Goal: Transaction & Acquisition: Purchase product/service

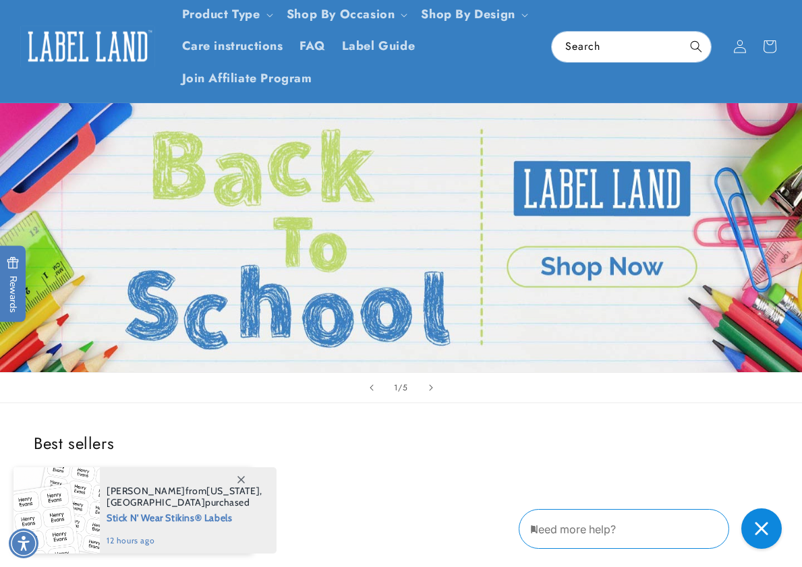
scroll to position [202, 0]
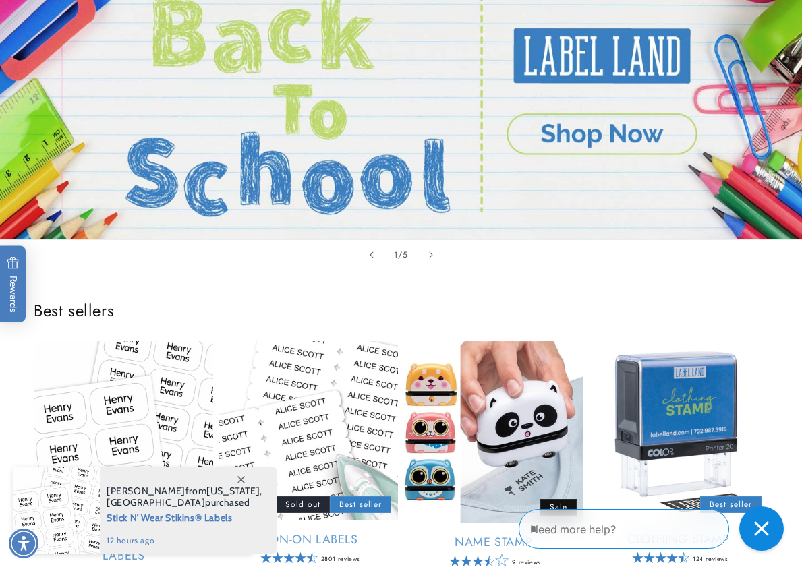
click at [748, 539] on div "Close gorgias live chat" at bounding box center [762, 529] width 30 height 30
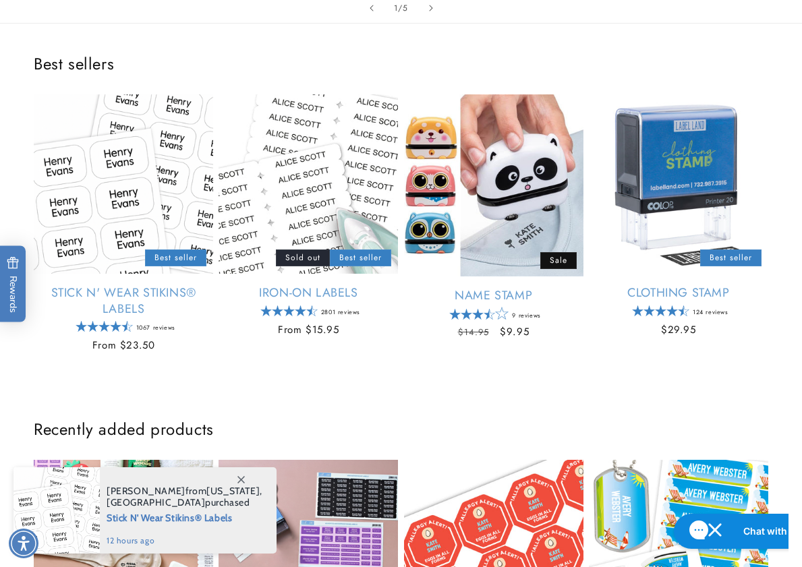
scroll to position [472, 0]
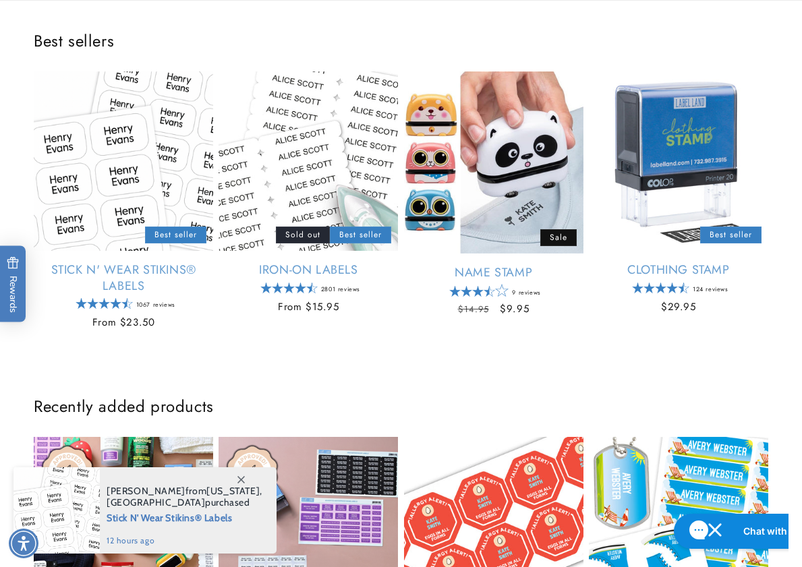
click at [244, 482] on icon at bounding box center [240, 479] width 7 height 7
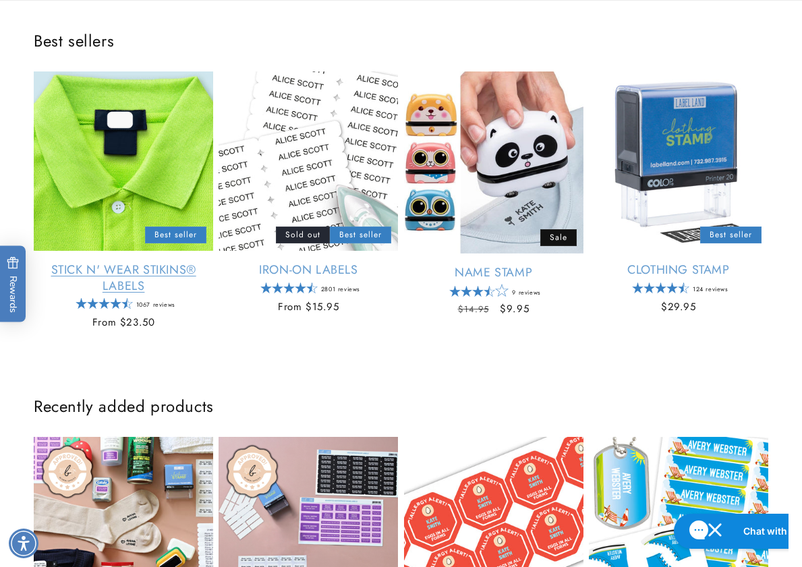
click at [119, 262] on link "Stick N' Wear Stikins® Labels" at bounding box center [123, 278] width 179 height 32
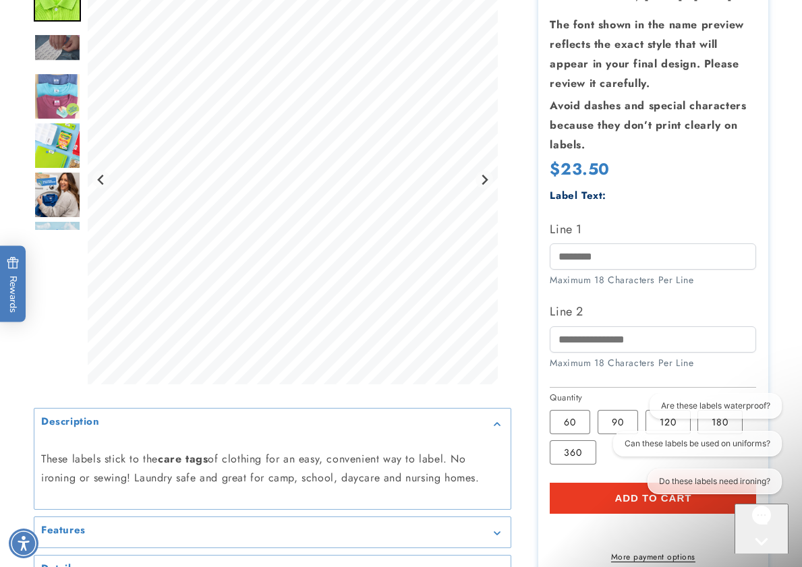
click at [761, 559] on div "Gorgias live chat" at bounding box center [761, 567] width 43 height 17
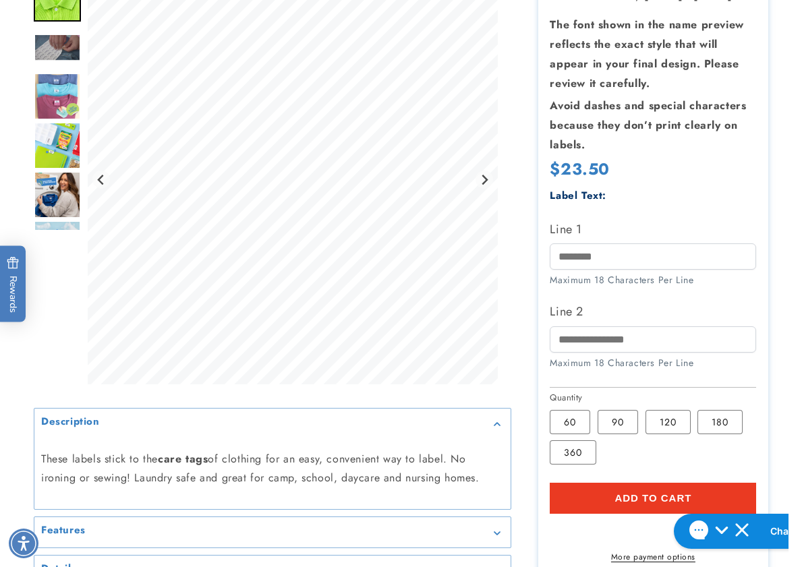
click at [793, 212] on div at bounding box center [401, 239] width 802 height 770
click at [626, 347] on input "Line 2" at bounding box center [653, 339] width 206 height 26
click at [673, 263] on input "Line 1" at bounding box center [653, 257] width 206 height 26
click at [789, 260] on div at bounding box center [401, 239] width 802 height 770
click at [791, 380] on div at bounding box center [401, 239] width 802 height 770
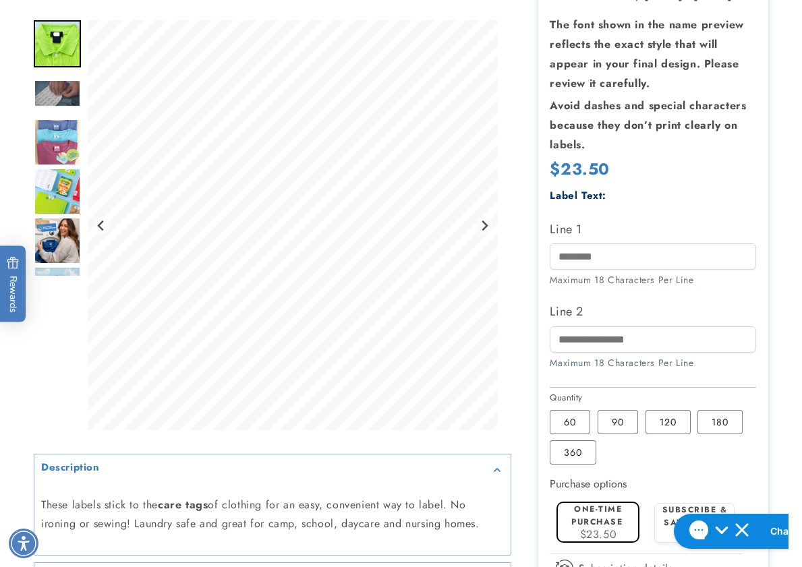
drag, startPoint x: 785, startPoint y: 336, endPoint x: 628, endPoint y: 333, distance: 157.2
click at [785, 336] on div at bounding box center [401, 302] width 802 height 897
click at [787, 306] on div at bounding box center [401, 302] width 802 height 897
click at [779, 298] on div at bounding box center [401, 302] width 802 height 897
click at [785, 235] on div at bounding box center [401, 302] width 802 height 897
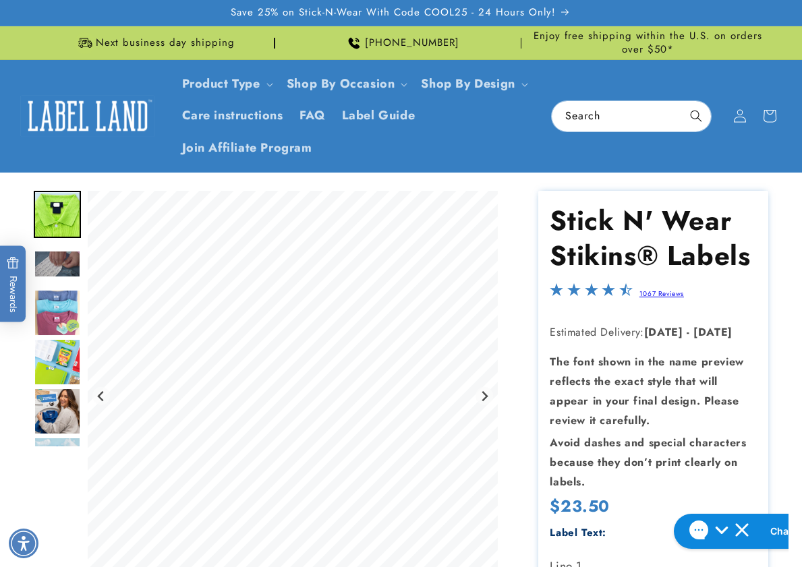
click at [101, 118] on img at bounding box center [87, 116] width 135 height 42
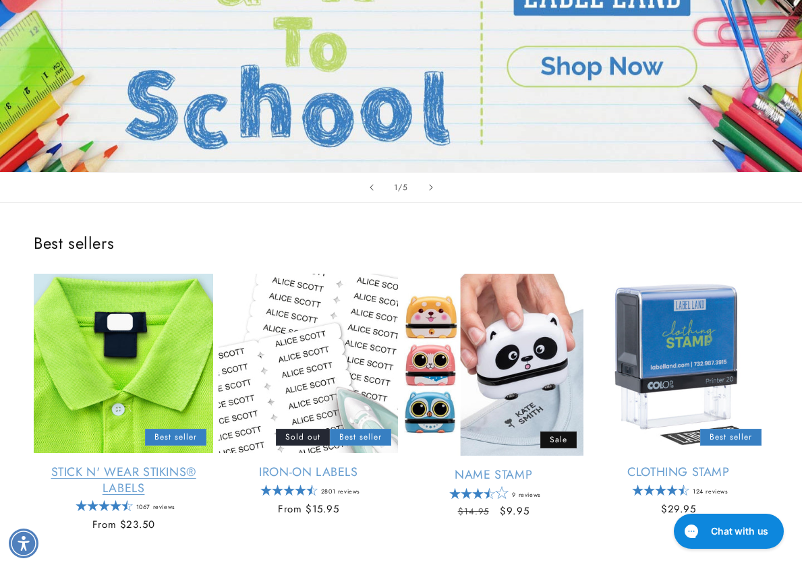
click at [98, 465] on link "Stick N' Wear Stikins® Labels" at bounding box center [123, 481] width 179 height 32
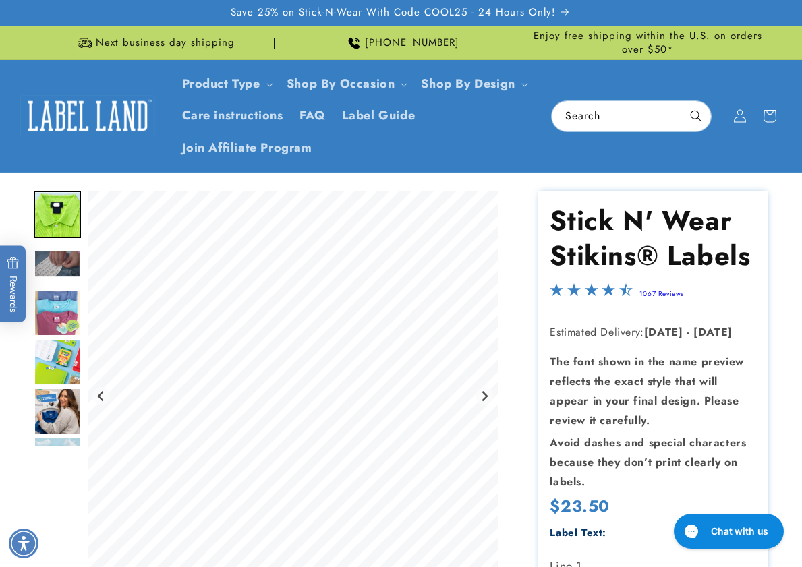
click at [85, 110] on img at bounding box center [87, 116] width 135 height 42
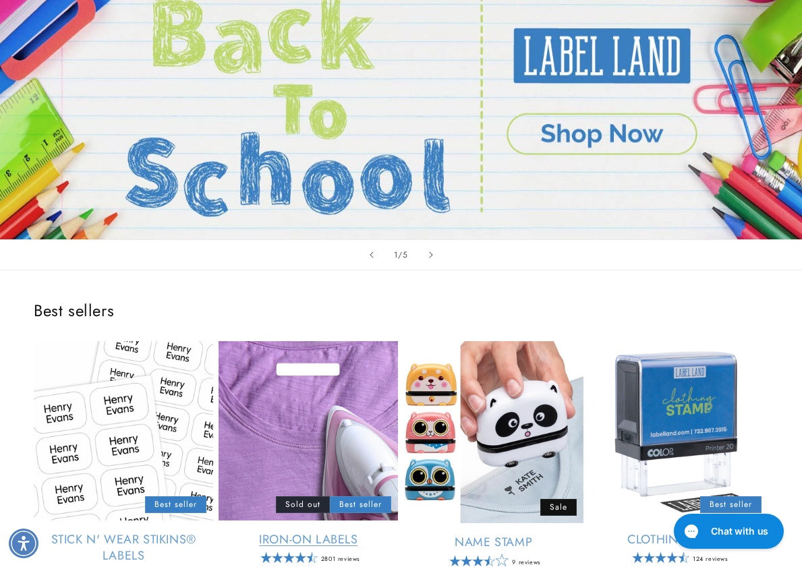
click at [304, 532] on link "Iron-On Labels" at bounding box center [308, 540] width 179 height 16
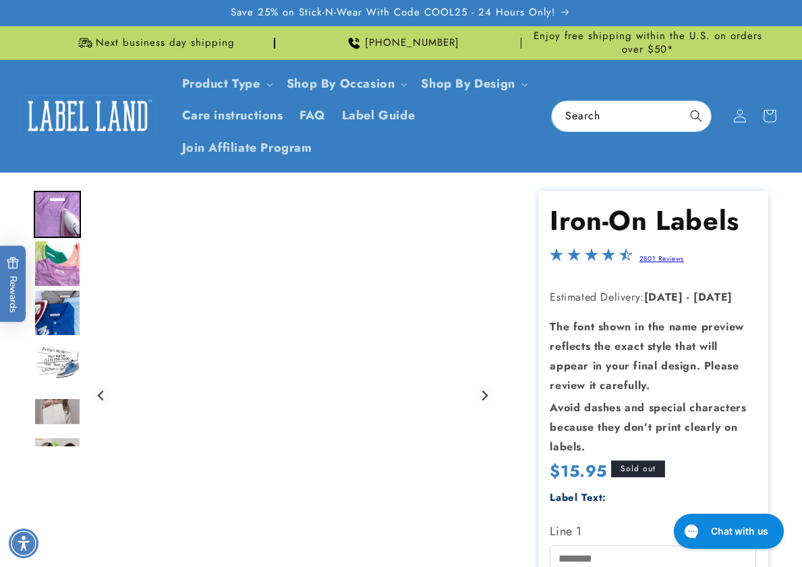
click at [779, 400] on div at bounding box center [401, 558] width 802 height 735
click at [86, 119] on img at bounding box center [87, 116] width 135 height 42
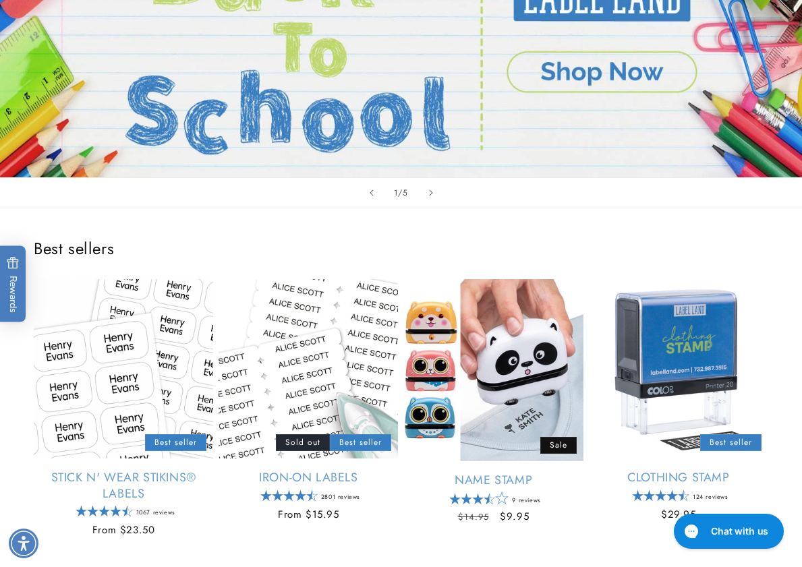
scroll to position [405, 0]
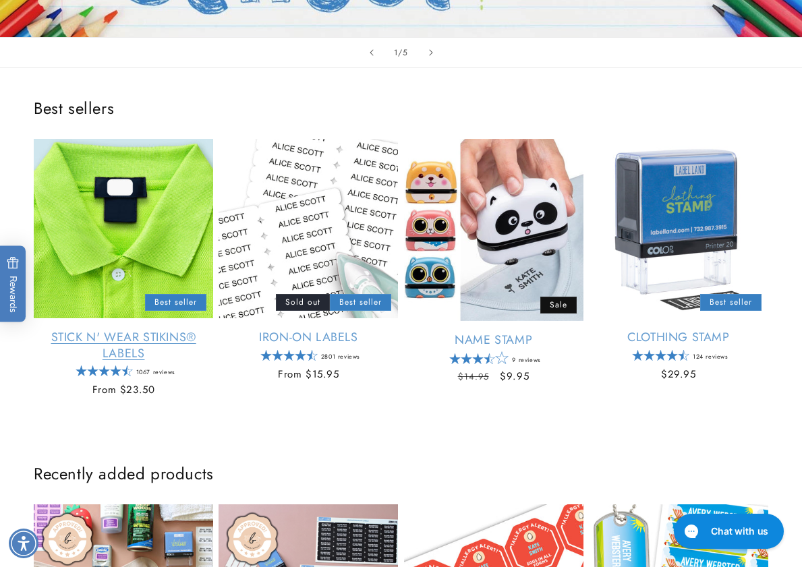
click at [49, 330] on link "Stick N' Wear Stikins® Labels" at bounding box center [123, 346] width 179 height 32
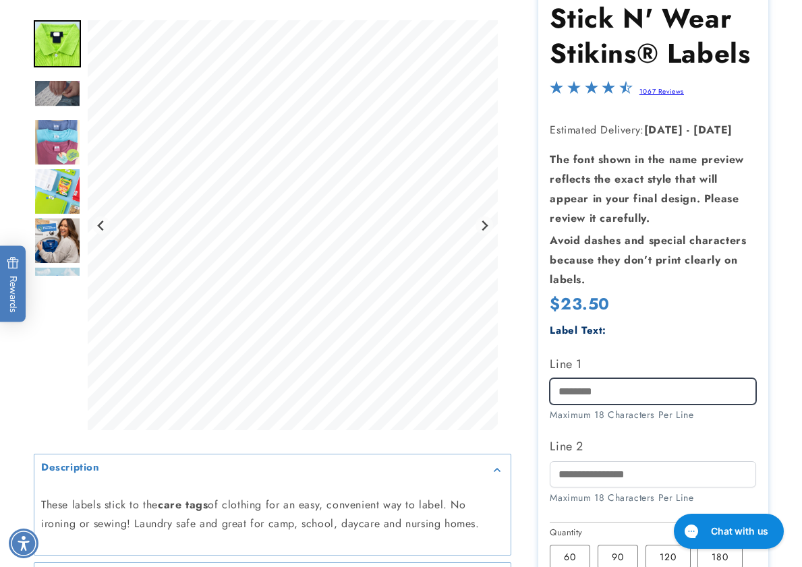
click at [577, 387] on input "Line 1" at bounding box center [653, 391] width 206 height 26
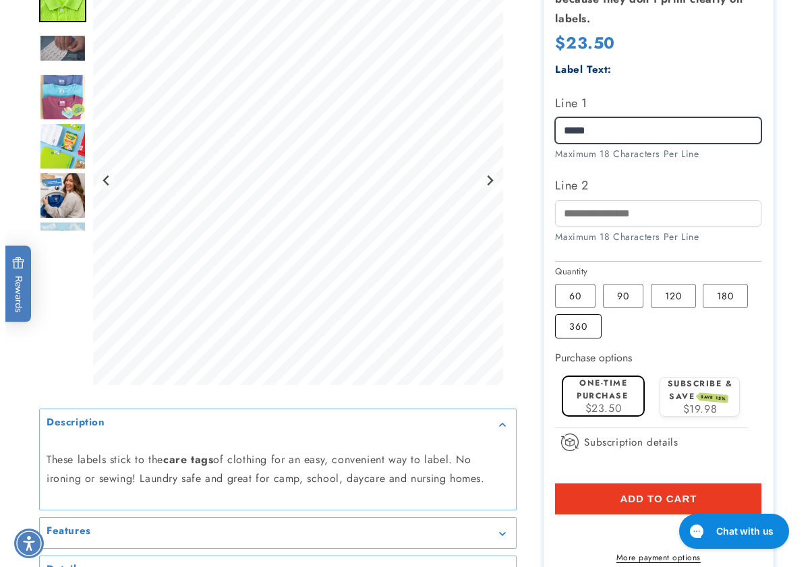
scroll to position [607, 0]
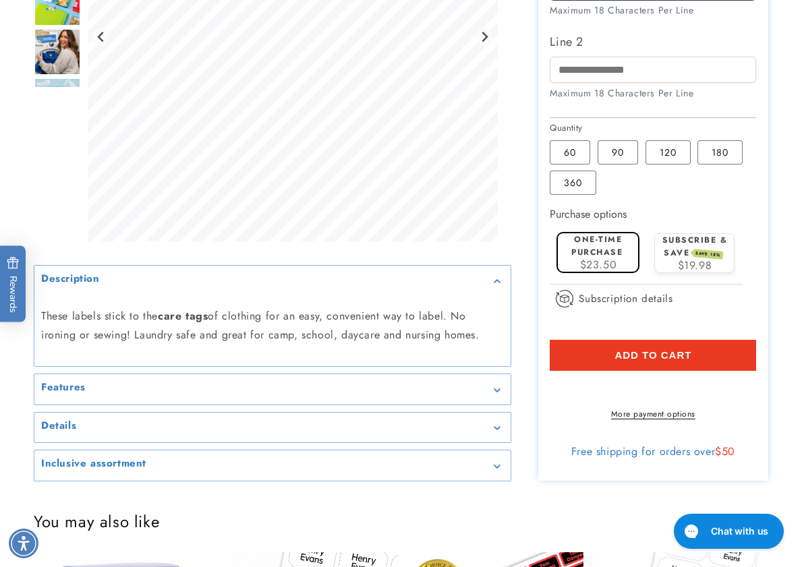
type input "*****"
click at [596, 353] on button "Add to cart" at bounding box center [653, 355] width 206 height 31
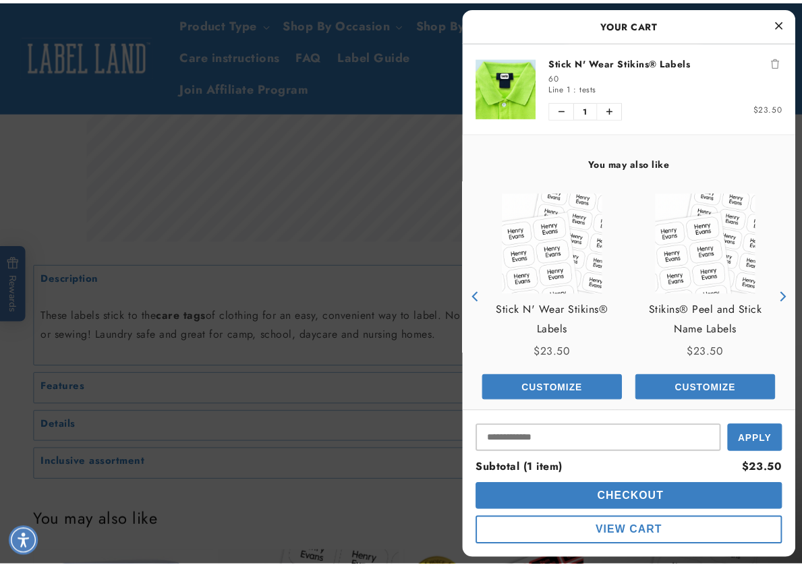
scroll to position [0, 0]
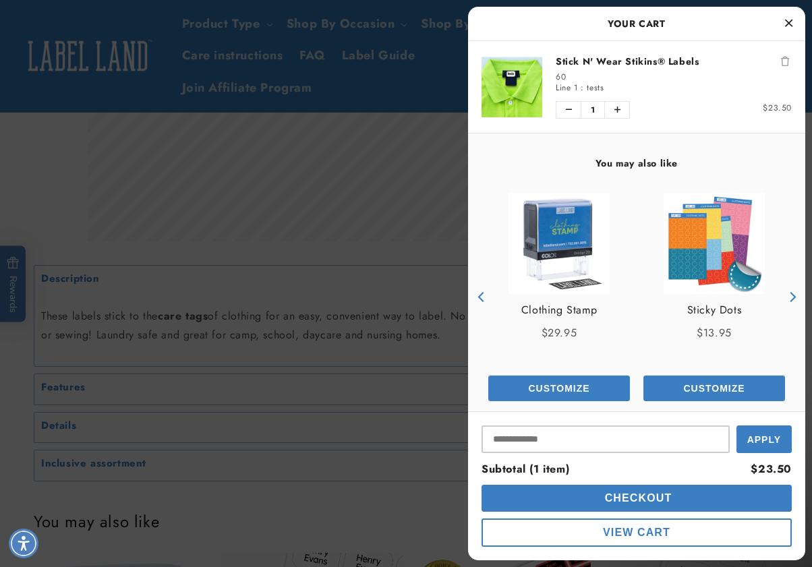
click at [791, 26] on icon "Close Cart" at bounding box center [788, 23] width 7 height 12
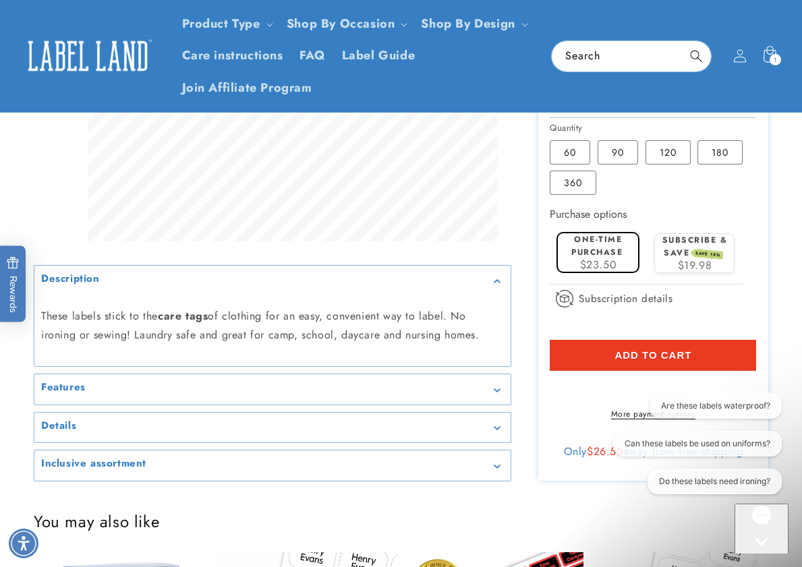
click at [20, 389] on div at bounding box center [401, 32] width 802 height 897
click at [764, 544] on button "Chat with us" at bounding box center [762, 554] width 54 height 101
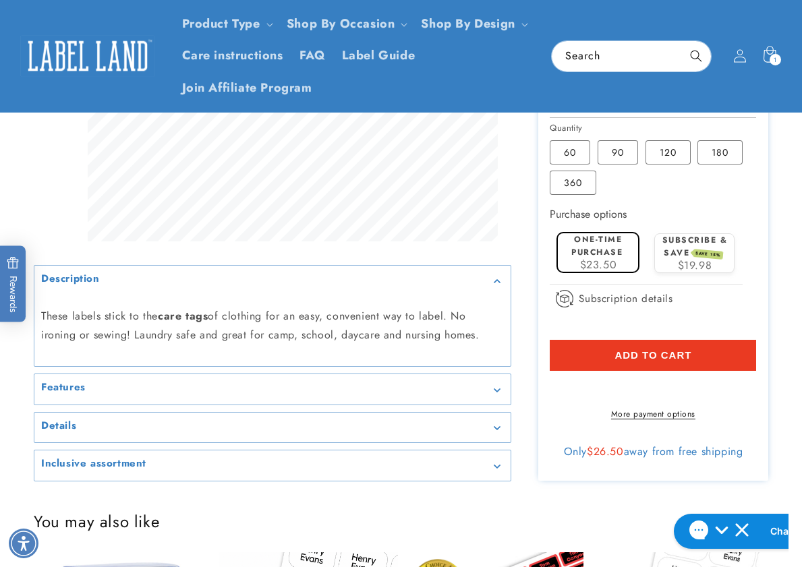
click at [16, 377] on div at bounding box center [401, 32] width 802 height 897
click at [780, 316] on div at bounding box center [401, 32] width 802 height 897
click at [785, 357] on div at bounding box center [401, 32] width 802 height 897
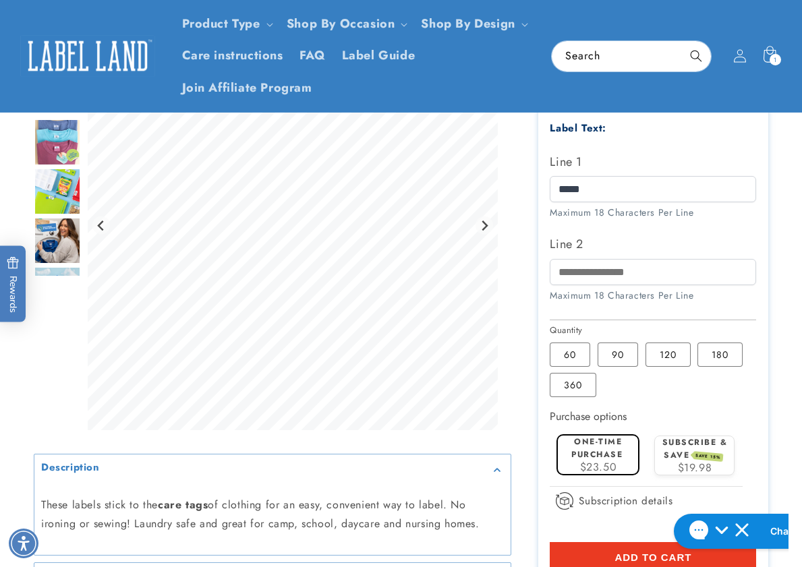
click at [54, 376] on div "Gallery Viewer" at bounding box center [57, 228] width 47 height 417
click at [600, 190] on input "*****" at bounding box center [653, 189] width 206 height 26
drag, startPoint x: 631, startPoint y: 190, endPoint x: 516, endPoint y: 192, distance: 115.4
click at [516, 192] on div "Stick N' Wear Stikins® Labels Stick N' Wear Stikins® Labels 1067 Reviews Estima…" at bounding box center [639, 234] width 257 height 897
drag, startPoint x: 783, startPoint y: 285, endPoint x: 588, endPoint y: 200, distance: 212.7
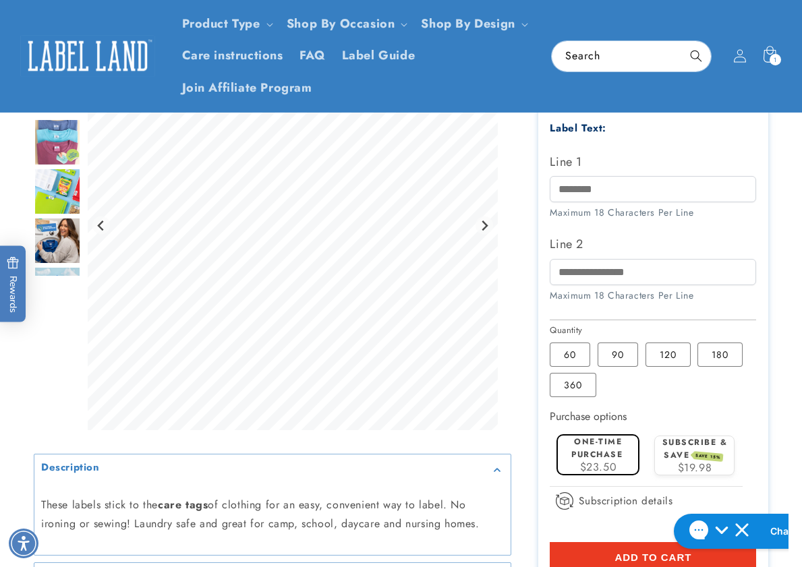
click at [783, 284] on div at bounding box center [401, 234] width 802 height 897
click at [575, 186] on input "Line 1" at bounding box center [653, 189] width 206 height 26
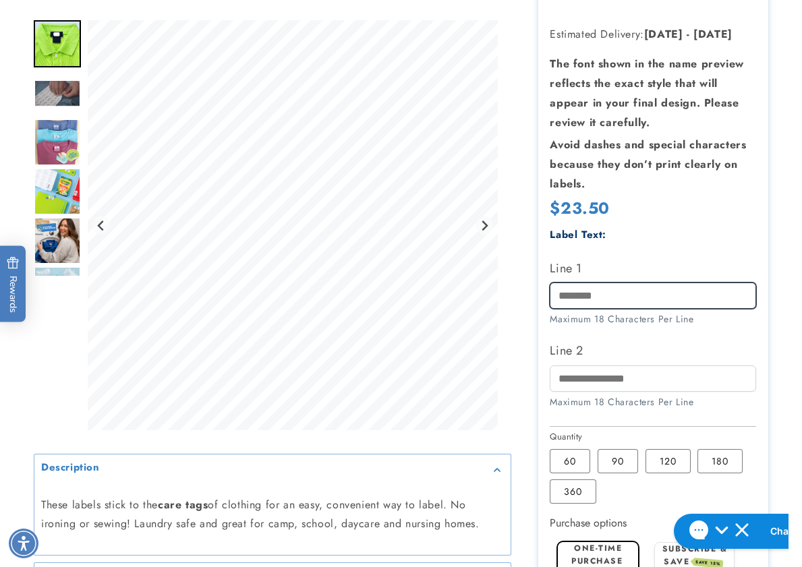
scroll to position [472, 0]
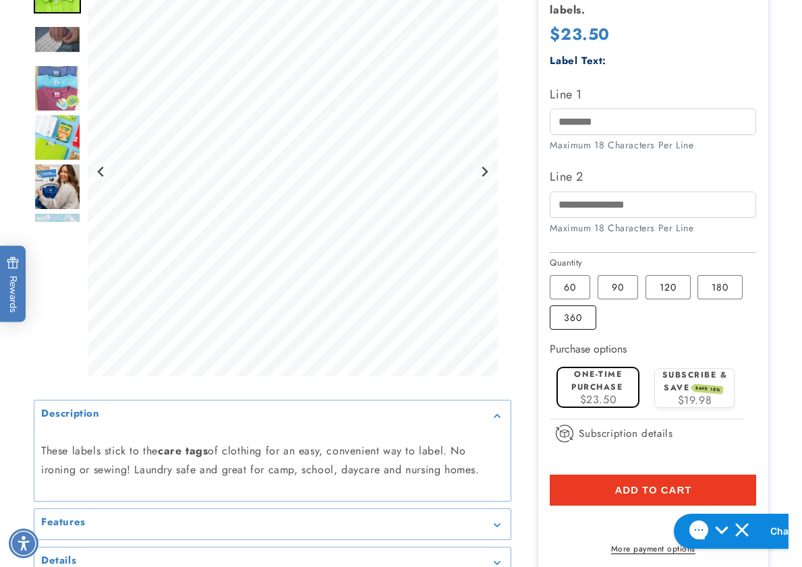
click at [572, 319] on label "360 Variant sold out or unavailable" at bounding box center [573, 318] width 47 height 24
click at [782, 288] on div at bounding box center [401, 167] width 802 height 897
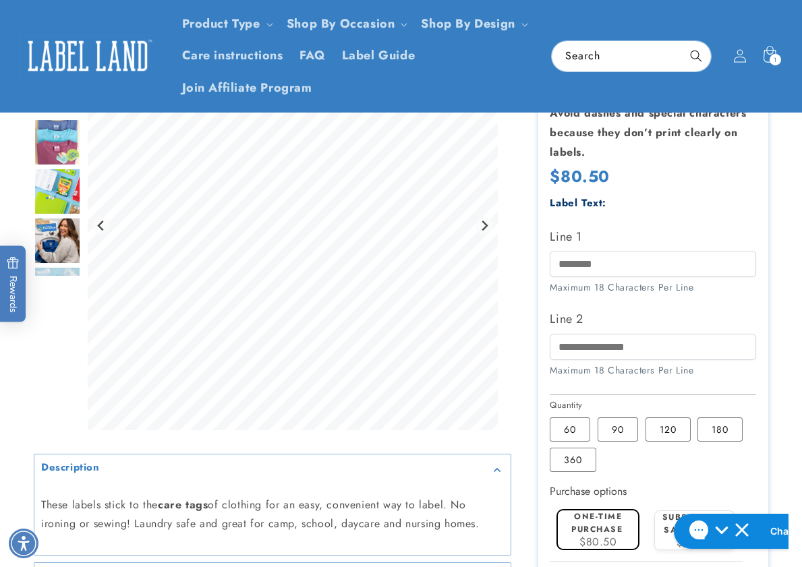
scroll to position [270, 0]
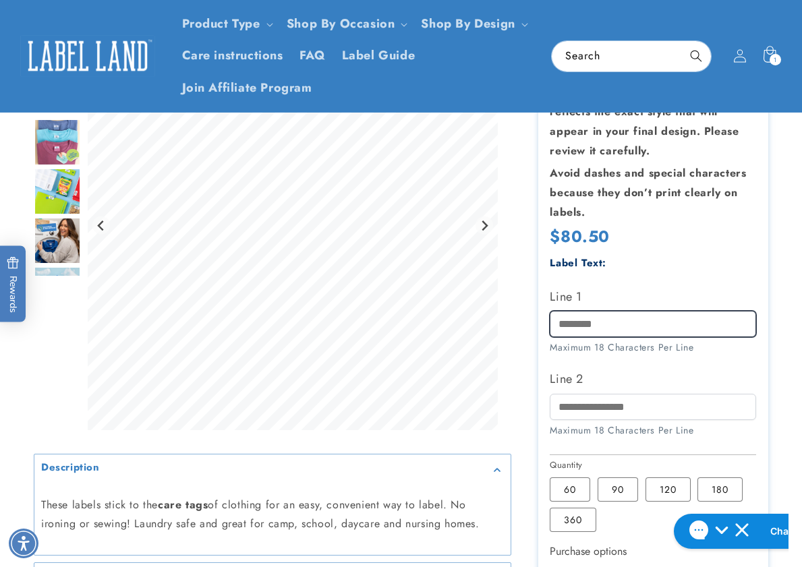
click at [590, 331] on input "Line 1" at bounding box center [653, 324] width 206 height 26
type input "*****"
click at [56, 349] on div "Gallery Viewer" at bounding box center [57, 228] width 47 height 417
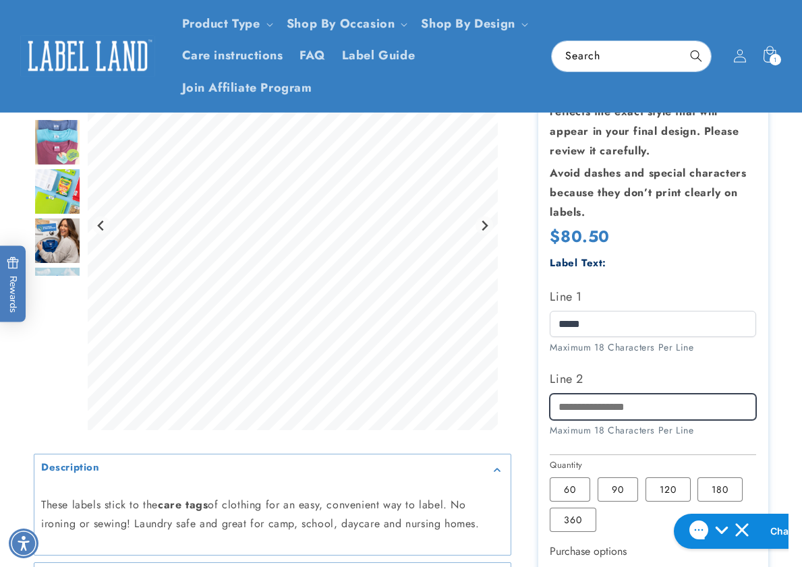
click at [586, 411] on input "Line 2" at bounding box center [653, 407] width 206 height 26
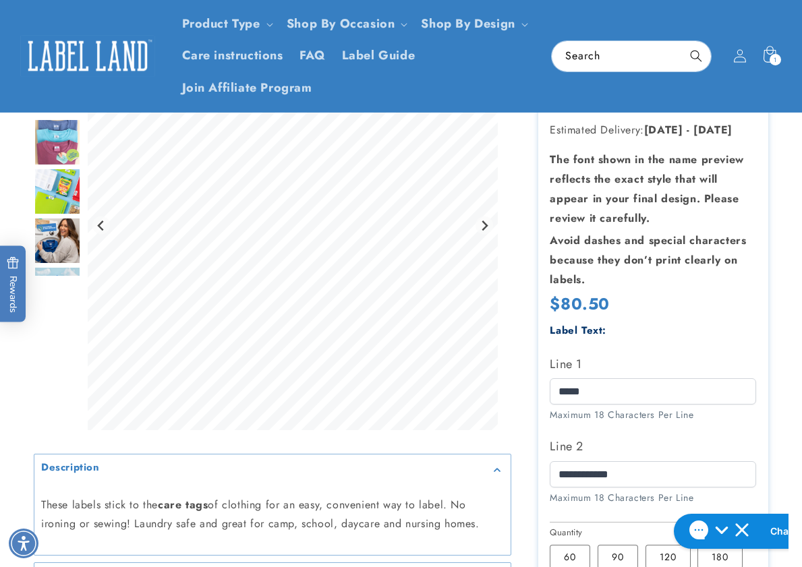
click at [33, 365] on div at bounding box center [401, 437] width 802 height 897
click at [797, 375] on div at bounding box center [401, 437] width 802 height 897
click at [582, 478] on input "**********" at bounding box center [653, 474] width 206 height 26
click at [608, 478] on input "**********" at bounding box center [653, 474] width 206 height 26
click at [648, 393] on input "*****" at bounding box center [653, 391] width 206 height 26
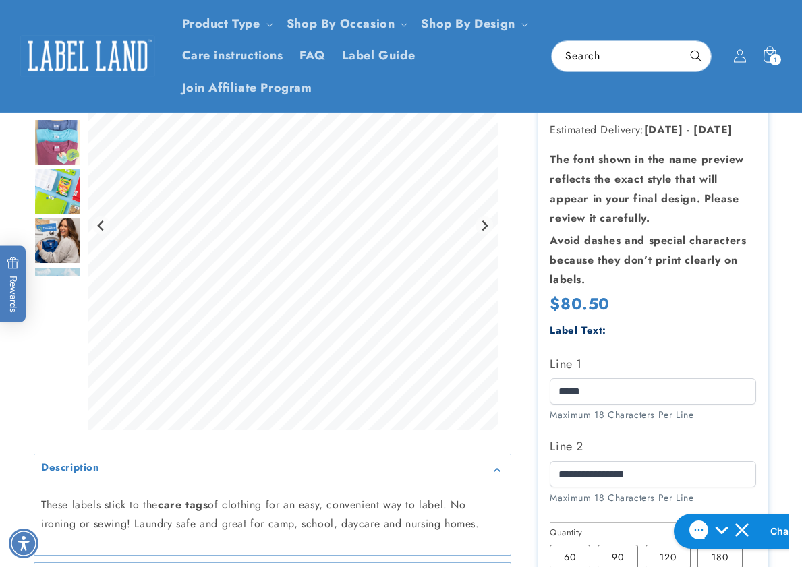
click at [791, 286] on div at bounding box center [401, 437] width 802 height 897
click at [58, 306] on div "Gallery Viewer" at bounding box center [57, 228] width 47 height 417
click at [778, 302] on div at bounding box center [401, 437] width 802 height 897
click at [51, 347] on div "Gallery Viewer" at bounding box center [57, 228] width 47 height 417
click at [783, 339] on div at bounding box center [401, 437] width 802 height 897
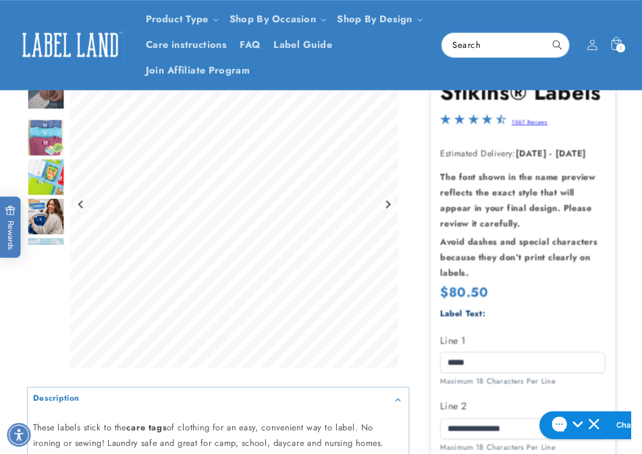
scroll to position [67, 0]
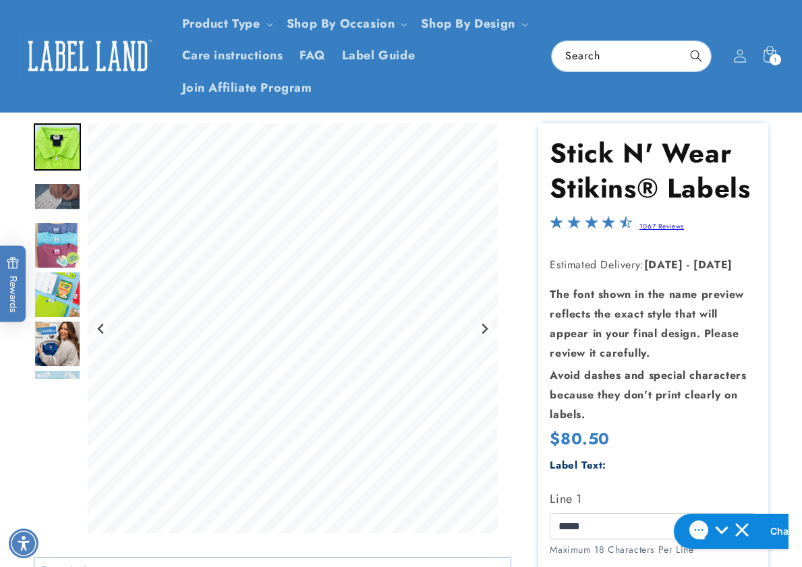
click at [781, 333] on div at bounding box center [401, 571] width 802 height 897
click at [785, 368] on div at bounding box center [401, 571] width 802 height 897
click at [47, 416] on div "Gallery Viewer" at bounding box center [57, 331] width 47 height 417
click at [780, 277] on div at bounding box center [401, 571] width 802 height 897
click at [778, 291] on div at bounding box center [401, 571] width 802 height 897
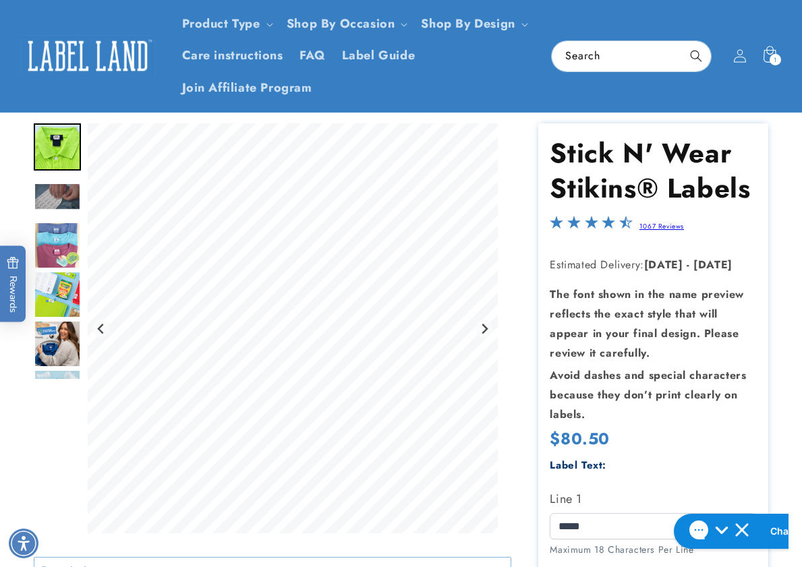
drag, startPoint x: 793, startPoint y: 351, endPoint x: 718, endPoint y: 348, distance: 74.3
click at [793, 351] on div at bounding box center [401, 571] width 802 height 897
click at [798, 329] on div at bounding box center [401, 571] width 802 height 897
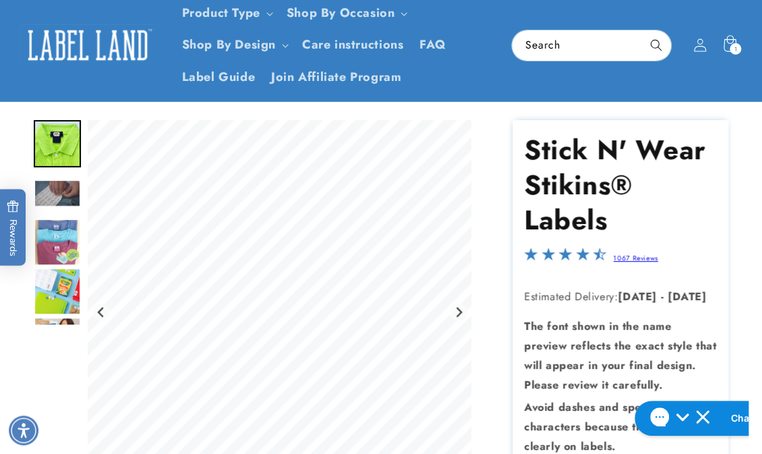
scroll to position [90, 0]
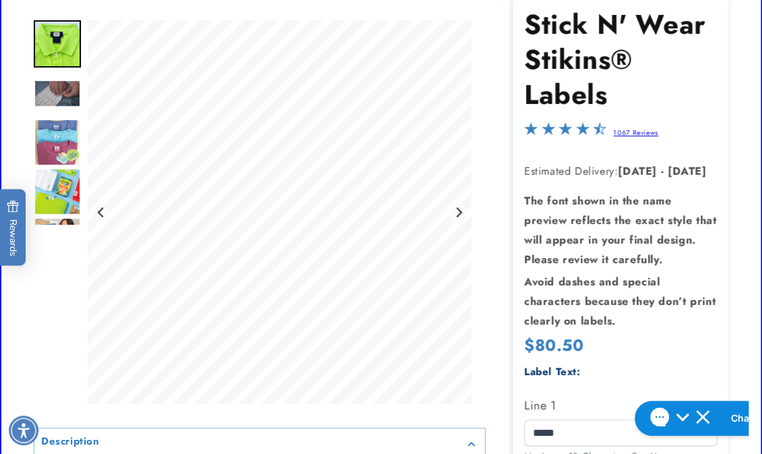
scroll to position [414, 0]
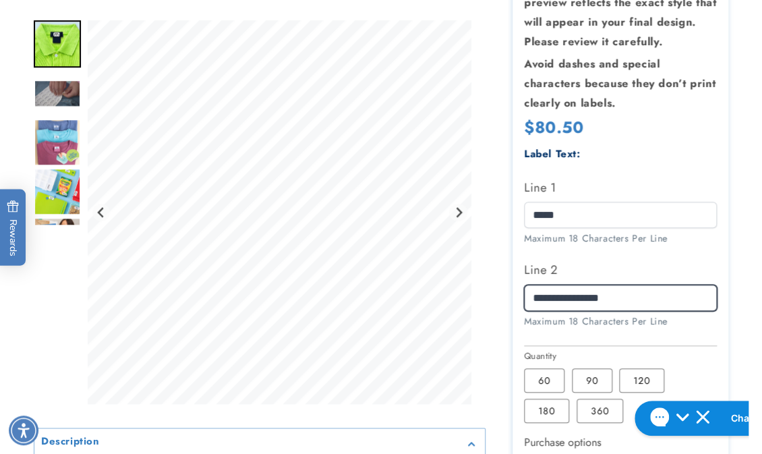
click at [557, 297] on input "**********" at bounding box center [620, 298] width 193 height 26
click at [578, 297] on input "**********" at bounding box center [620, 298] width 193 height 26
type input "**********"
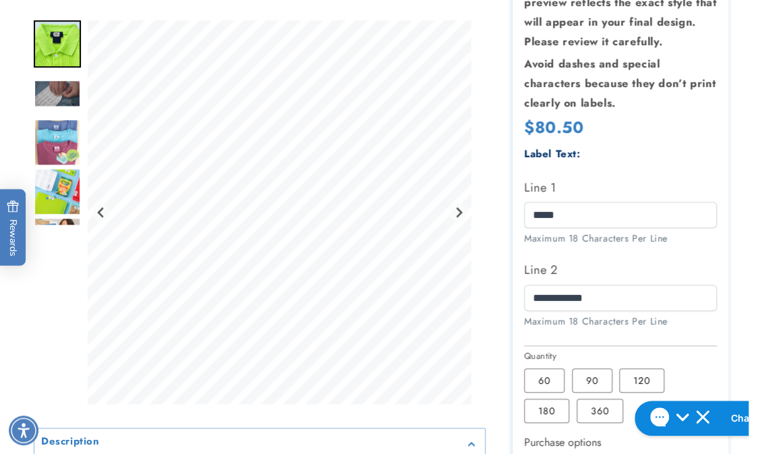
click at [745, 284] on div at bounding box center [381, 256] width 762 height 959
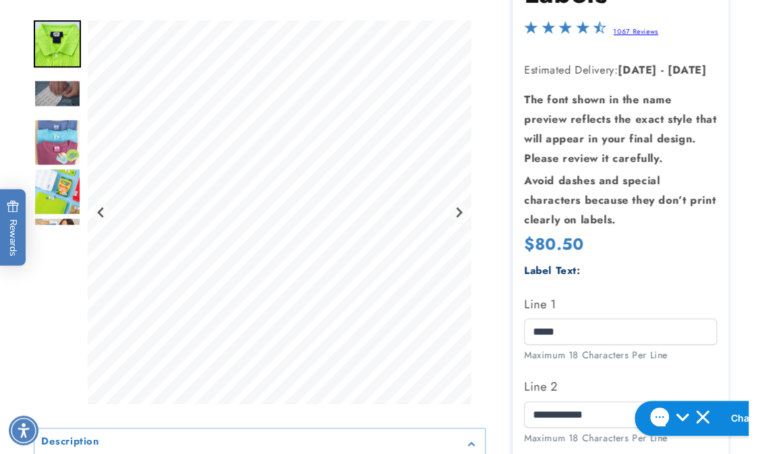
scroll to position [360, 0]
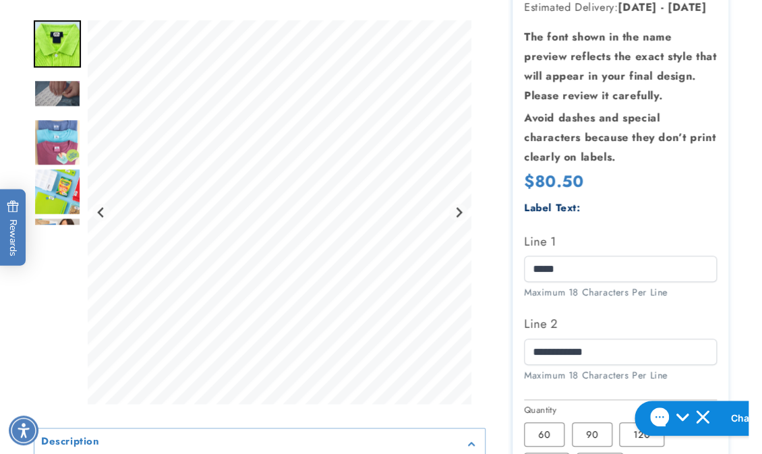
click at [739, 186] on div at bounding box center [381, 310] width 762 height 959
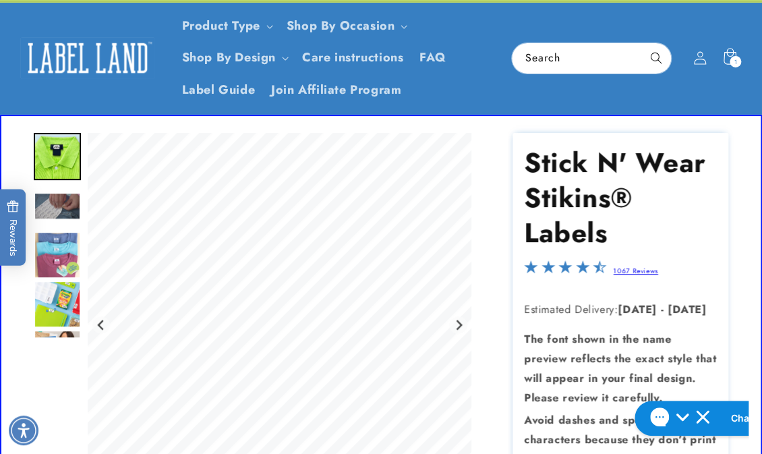
scroll to position [36, 0]
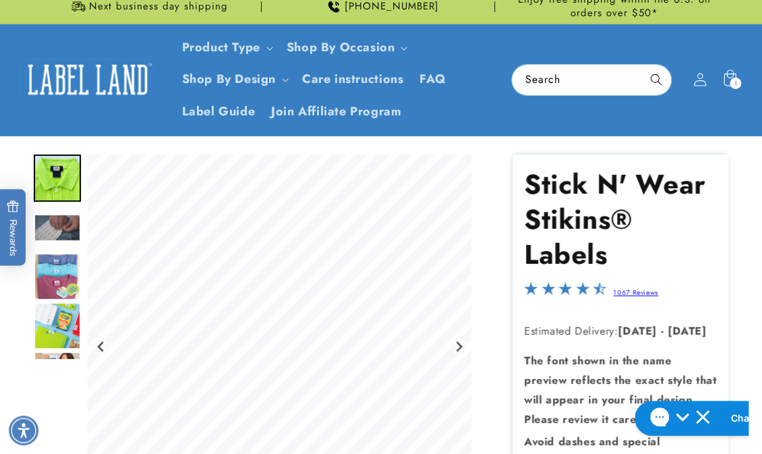
click at [101, 87] on img at bounding box center [87, 80] width 135 height 42
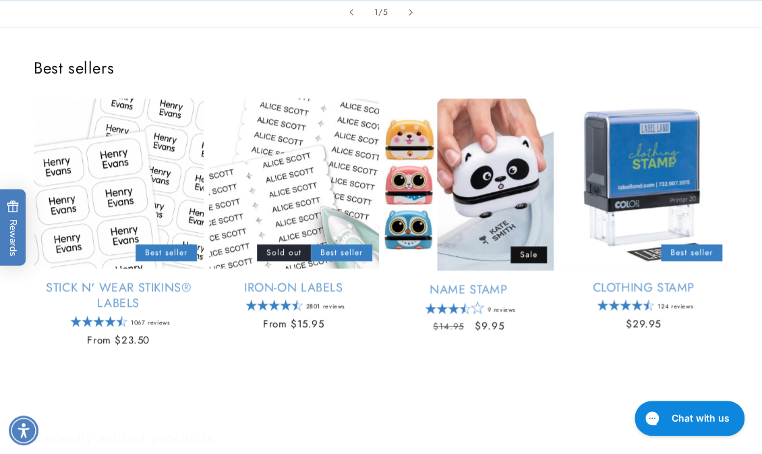
click at [405, 54] on div "Best sellers Stick N' Wear Stikins® Labels Empty heading Best seller Stick N' W…" at bounding box center [381, 206] width 762 height 356
click at [308, 57] on h2 "Best sellers" at bounding box center [381, 67] width 695 height 21
click at [577, 380] on div "Best sellers Stick N' Wear Stikins® Labels Empty heading Best seller Stick N' W…" at bounding box center [381, 206] width 762 height 356
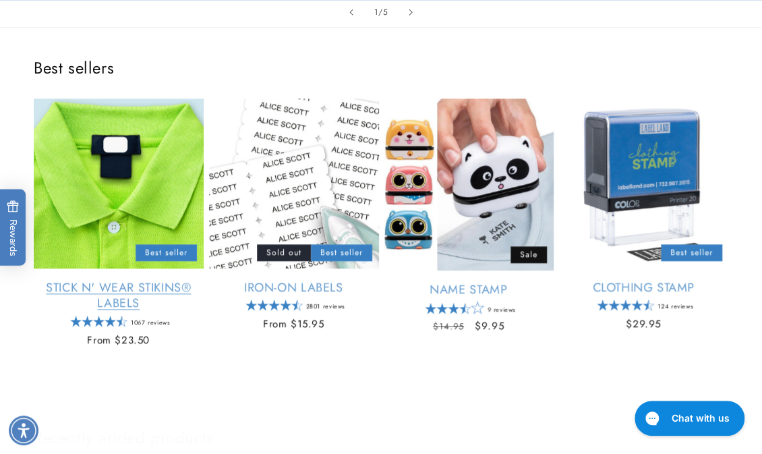
click at [130, 280] on link "Stick N' Wear Stikins® Labels" at bounding box center [119, 296] width 170 height 32
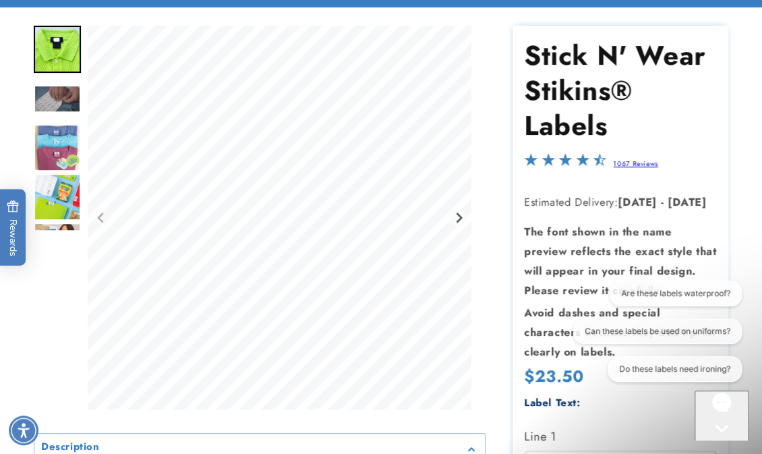
scroll to position [216, 0]
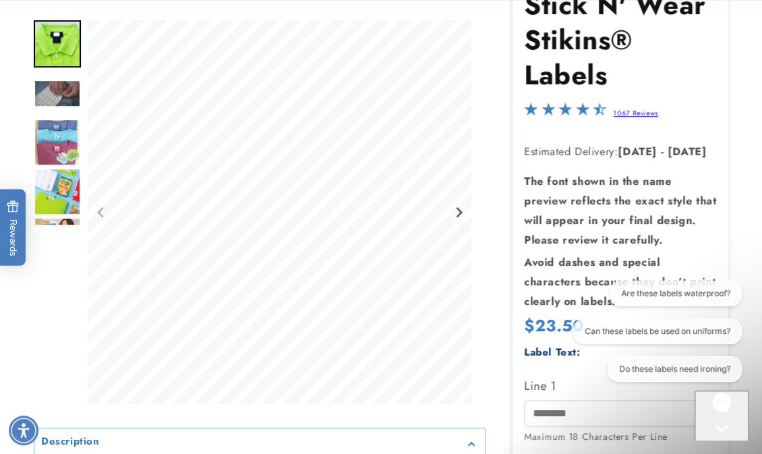
click at [720, 445] on icon "Gorgias live chat" at bounding box center [721, 451] width 13 height 13
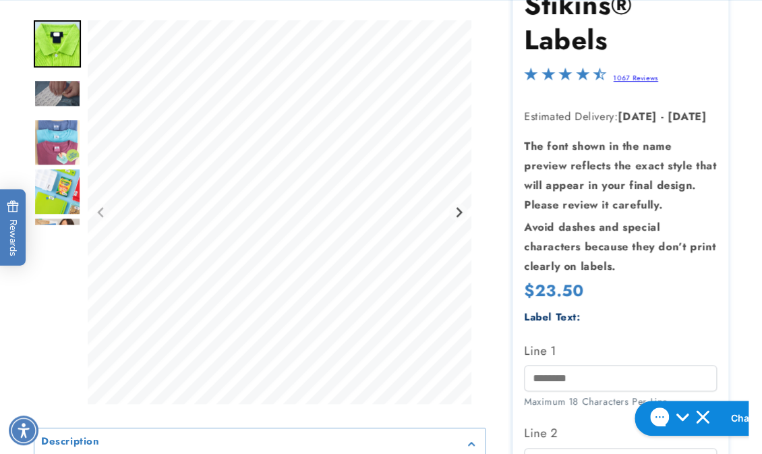
scroll to position [270, 0]
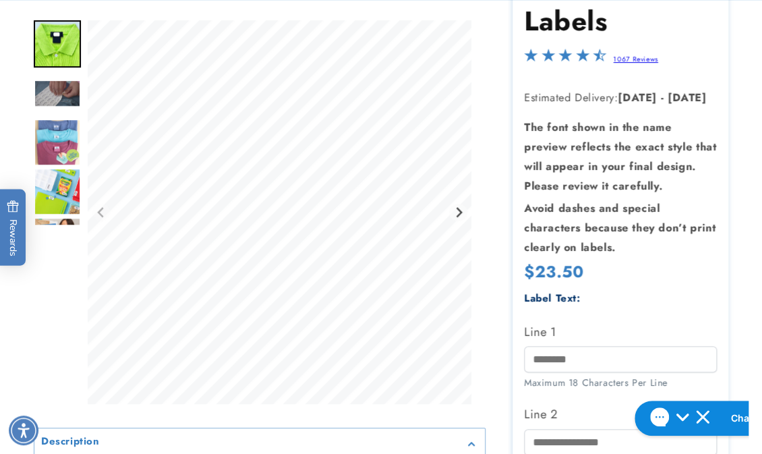
click at [743, 278] on div at bounding box center [381, 400] width 762 height 959
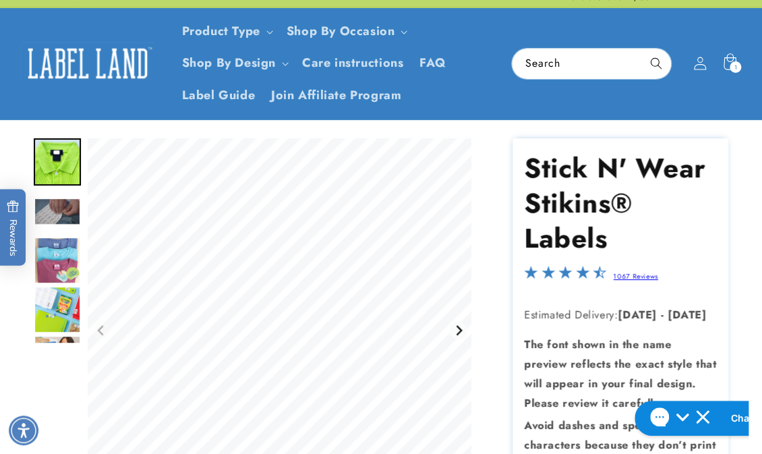
scroll to position [0, 0]
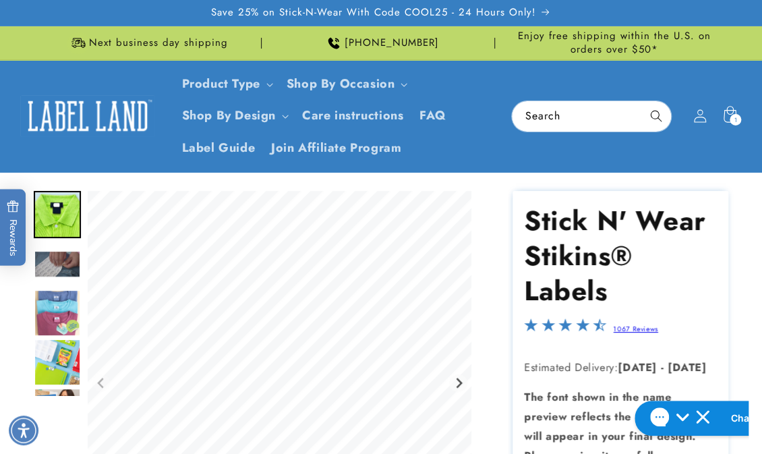
click at [73, 111] on img at bounding box center [87, 116] width 135 height 42
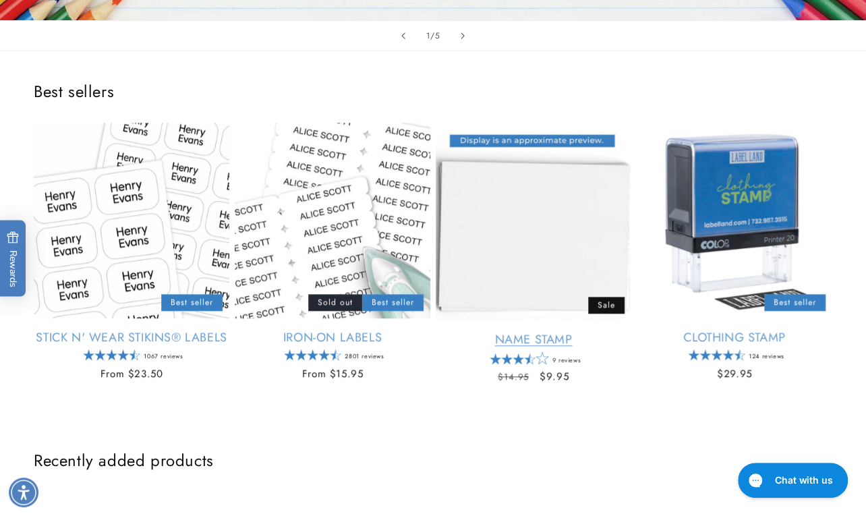
scroll to position [422, 0]
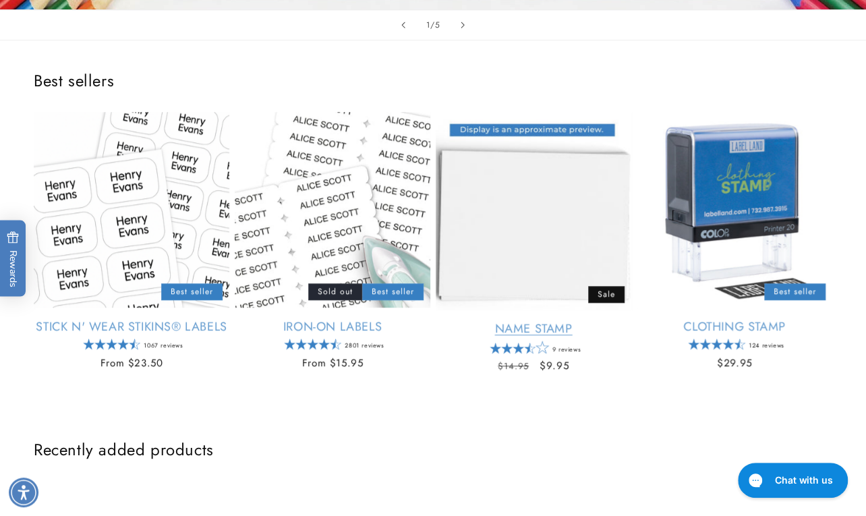
drag, startPoint x: 709, startPoint y: 215, endPoint x: 540, endPoint y: 277, distance: 180.3
click at [540, 321] on link "Name Stamp" at bounding box center [534, 329] width 196 height 16
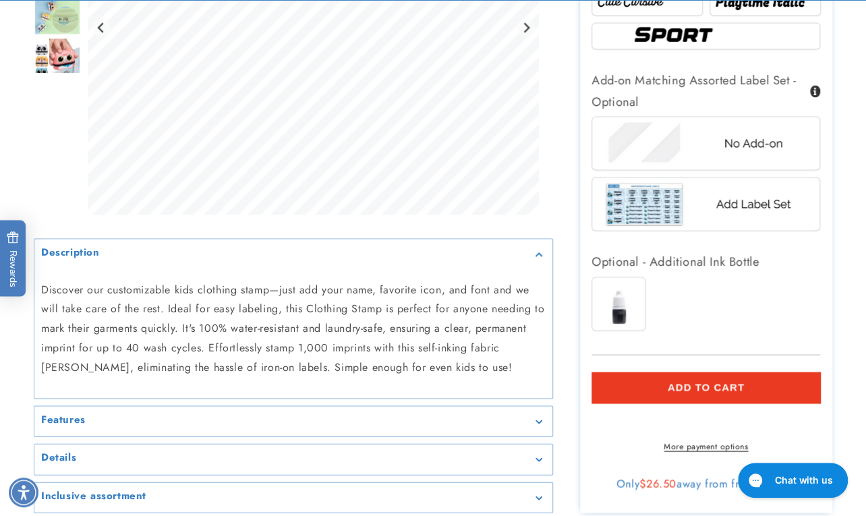
scroll to position [1226, 0]
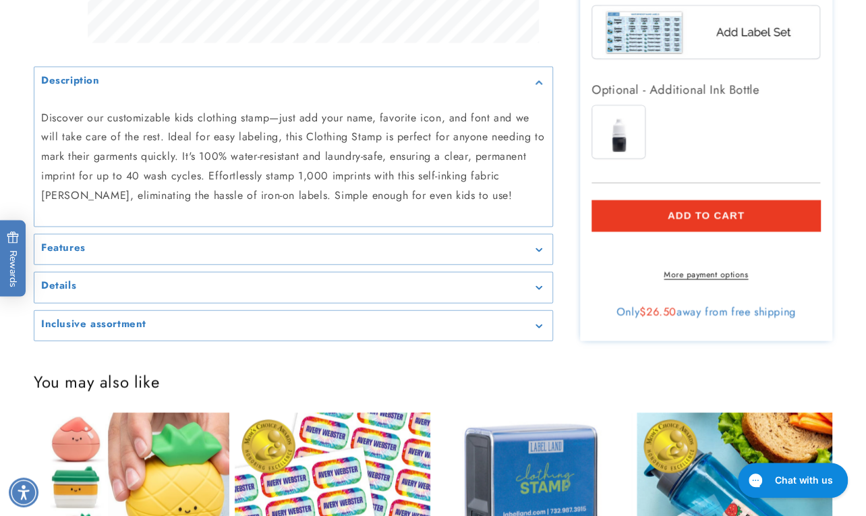
click at [102, 341] on summary "Inclusive assortment" at bounding box center [293, 326] width 518 height 30
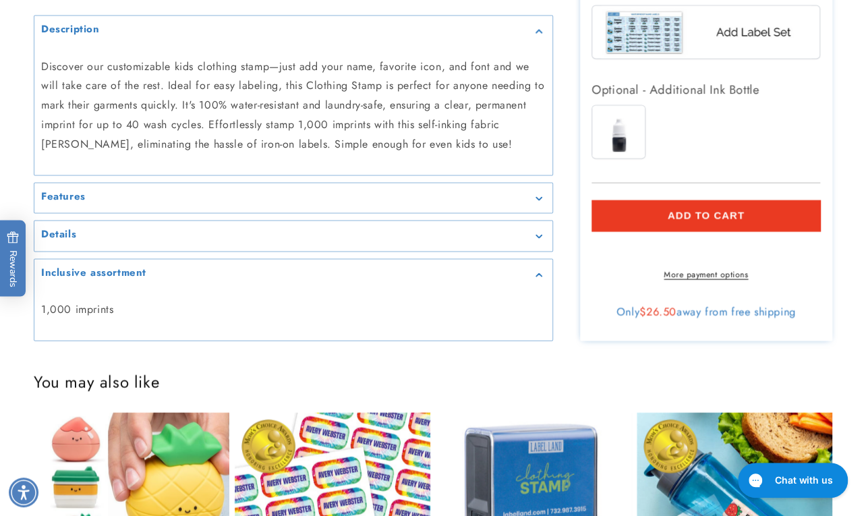
click at [77, 241] on div "Details" at bounding box center [293, 236] width 505 height 10
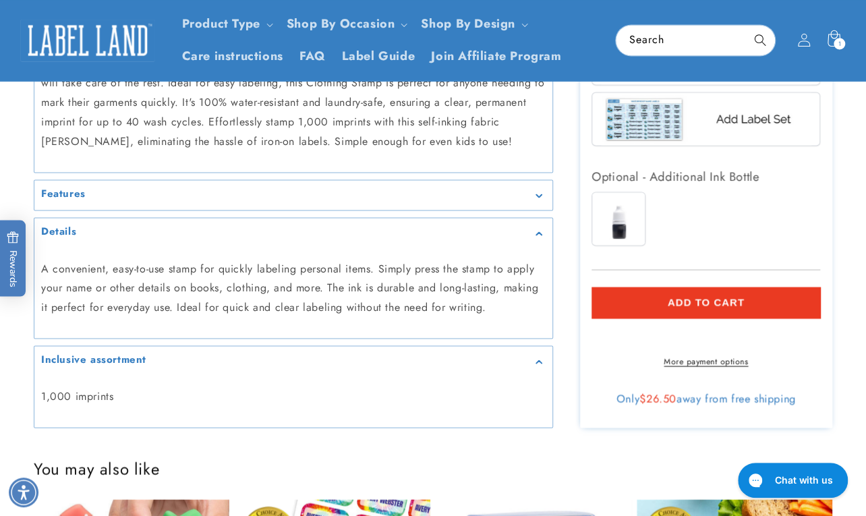
scroll to position [1042, 0]
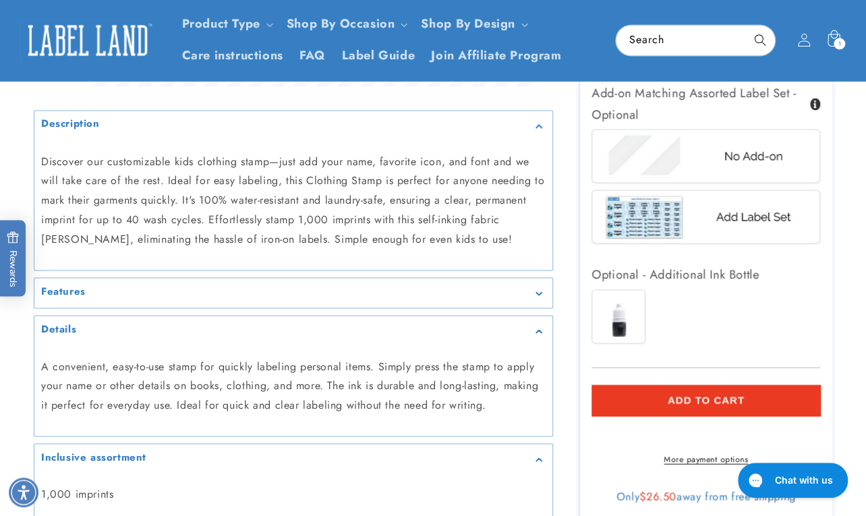
click at [76, 297] on h2 "Features" at bounding box center [63, 290] width 45 height 13
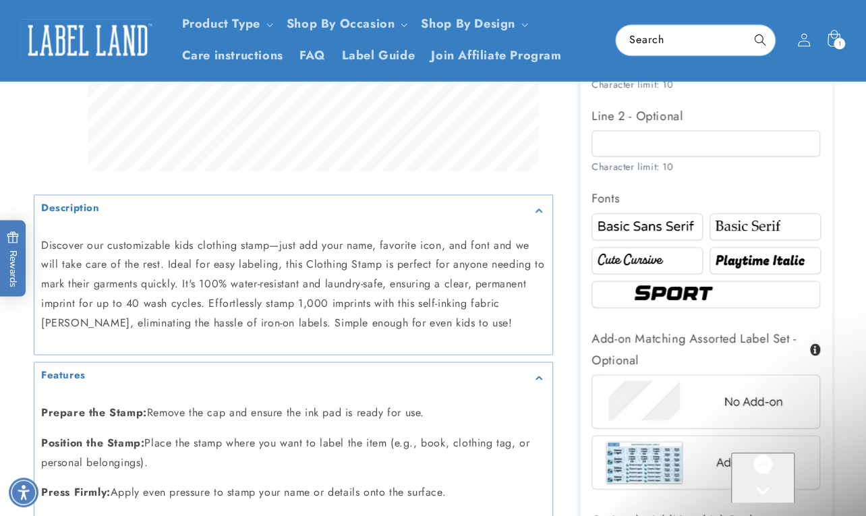
scroll to position [0, 0]
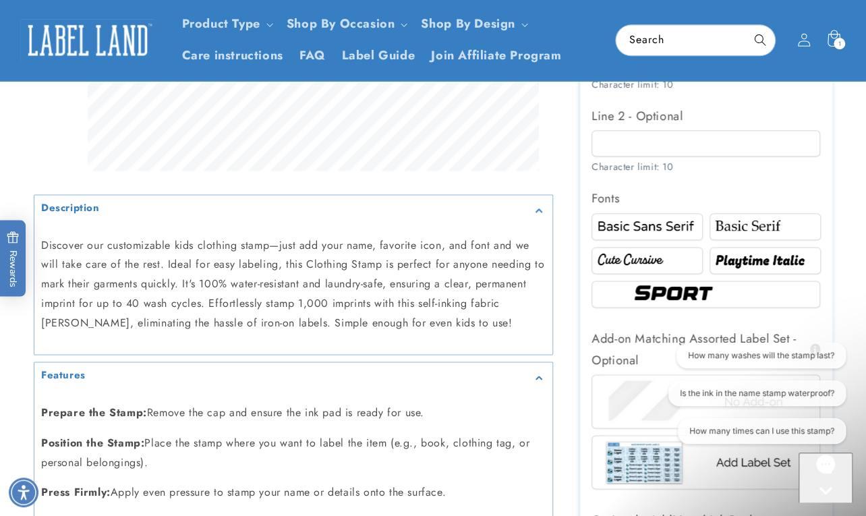
drag, startPoint x: 851, startPoint y: 312, endPoint x: 796, endPoint y: 307, distance: 55.6
click at [851, 312] on div at bounding box center [433, 67] width 866 height 1409
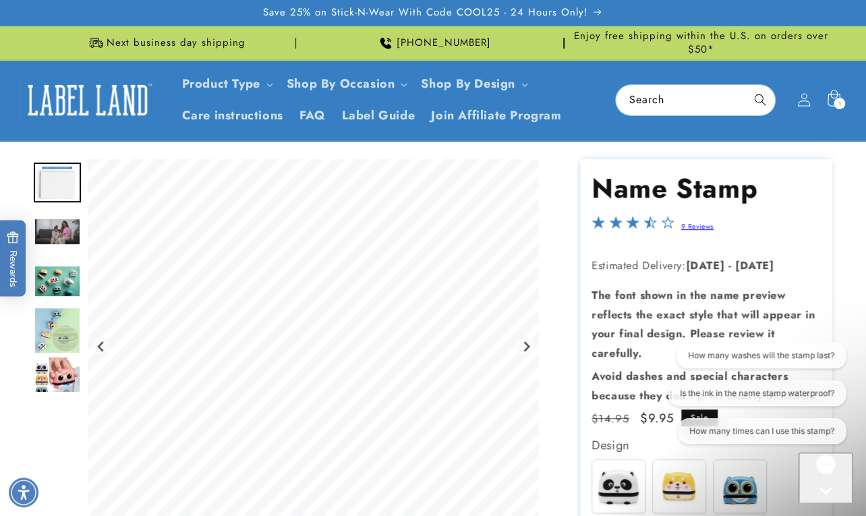
click at [101, 96] on img at bounding box center [87, 100] width 135 height 42
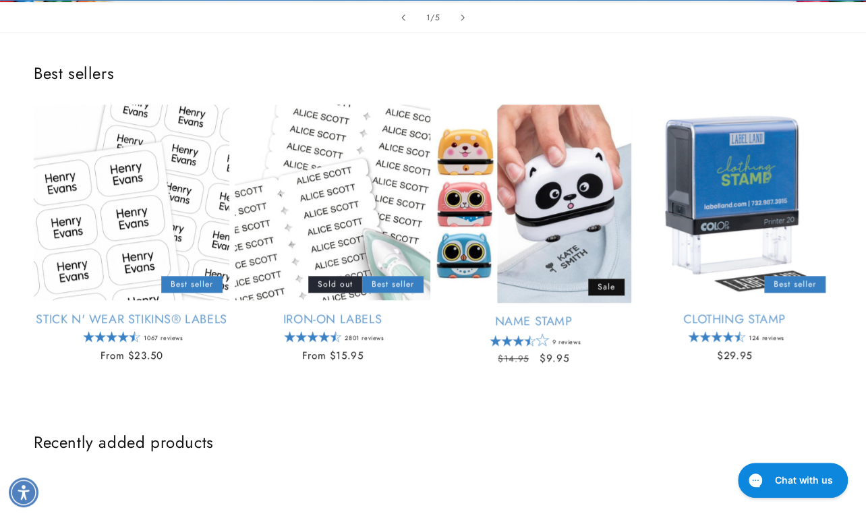
click at [681, 20] on div "1 / of 5" at bounding box center [433, 17] width 866 height 31
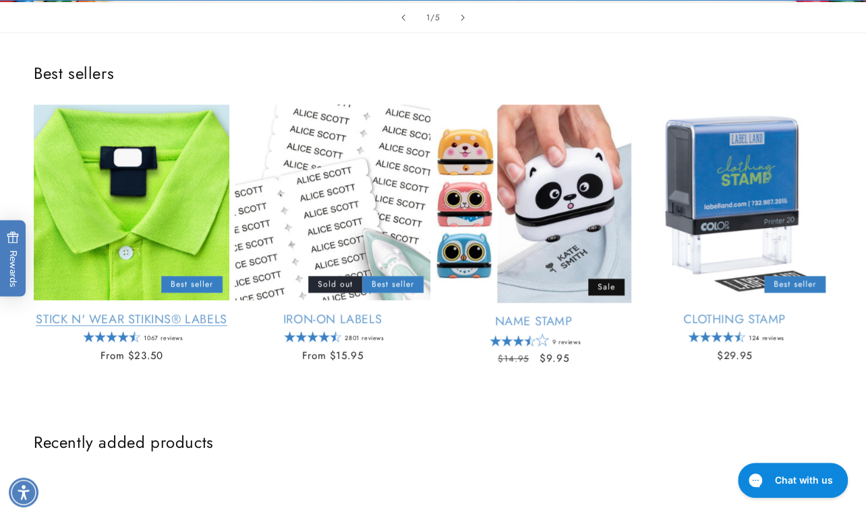
click at [132, 312] on link "Stick N' Wear Stikins® Labels" at bounding box center [132, 320] width 196 height 16
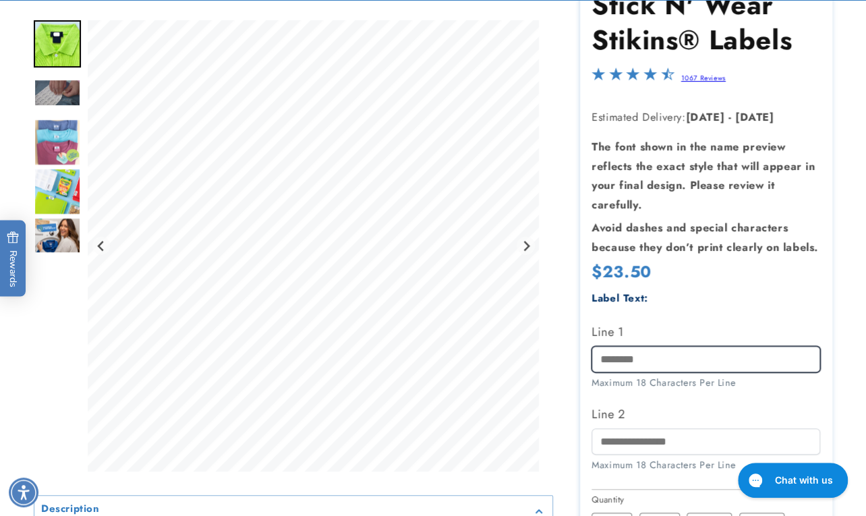
click at [600, 354] on input "Line 1" at bounding box center [706, 359] width 229 height 26
paste input "******"
type input "******"
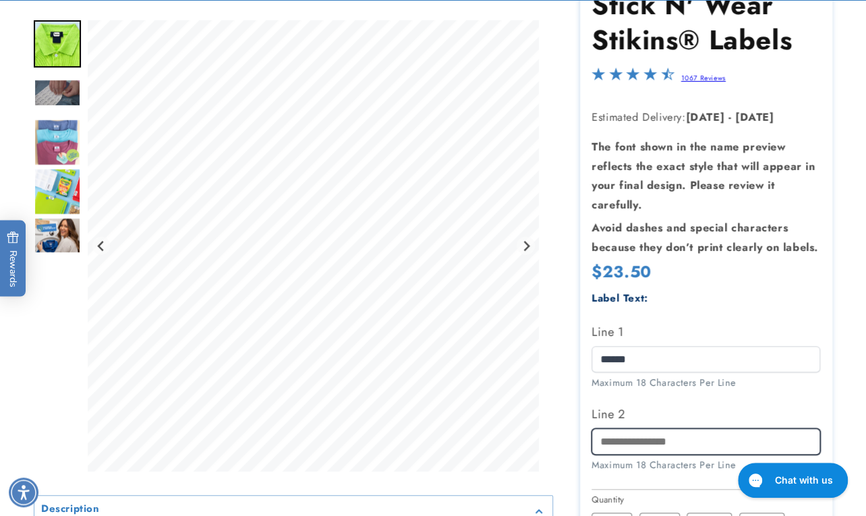
click at [650, 435] on input "Line 2" at bounding box center [706, 441] width 229 height 26
paste input "**********"
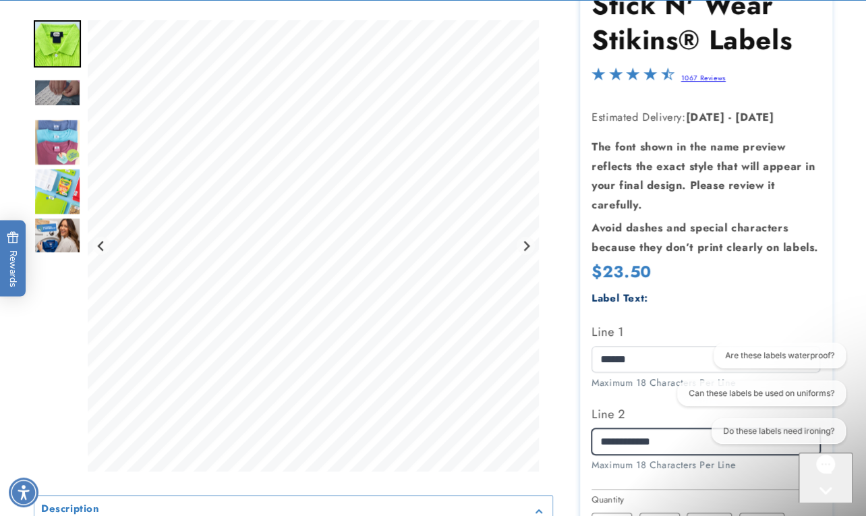
click at [619, 439] on input "**********" at bounding box center [706, 441] width 229 height 26
click at [642, 440] on input "**********" at bounding box center [706, 441] width 229 height 26
type input "**********"
click at [832, 507] on icon "Gorgias live chat" at bounding box center [825, 513] width 13 height 13
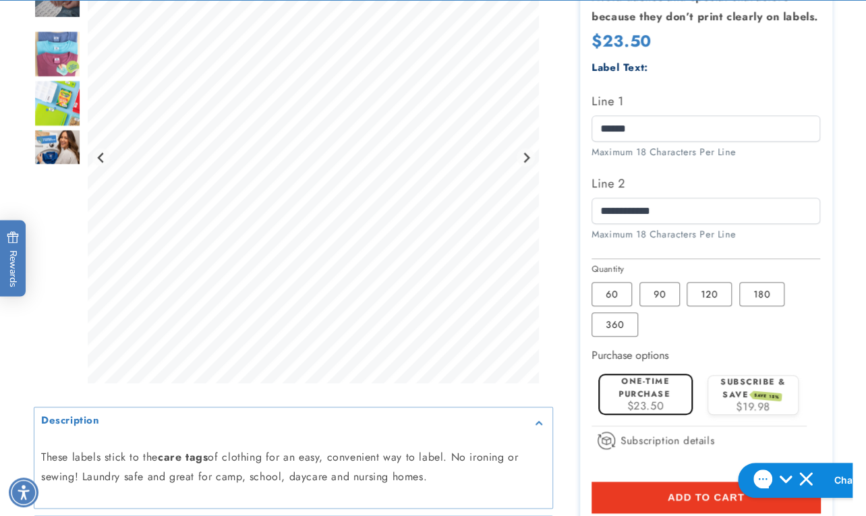
scroll to position [490, 0]
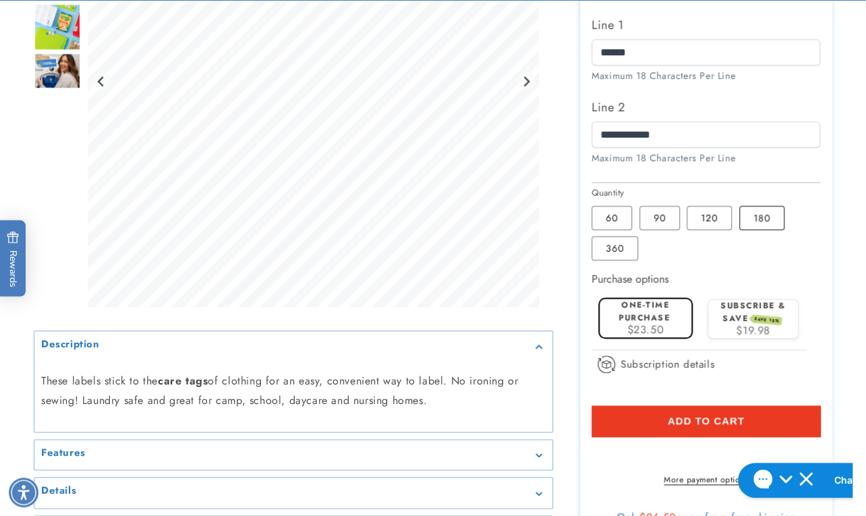
click at [758, 219] on label "180 Variant sold out or unavailable" at bounding box center [761, 218] width 45 height 24
click at [853, 209] on div at bounding box center [433, 108] width 866 height 878
click at [57, 279] on div "Gallery Viewer" at bounding box center [57, 85] width 47 height 458
click at [841, 256] on div at bounding box center [433, 108] width 866 height 878
click at [715, 219] on label "120 Variant sold out or unavailable" at bounding box center [709, 218] width 45 height 24
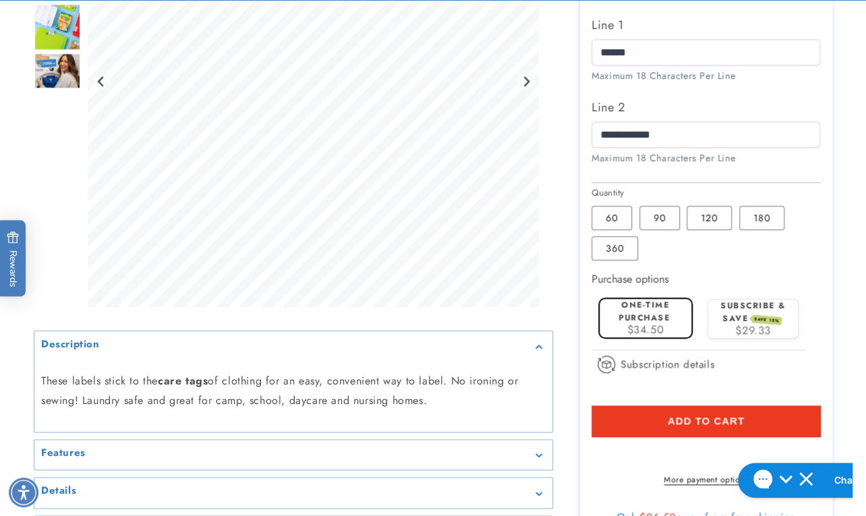
click at [850, 212] on div at bounding box center [433, 108] width 866 height 878
click at [738, 258] on fieldset "Quantity 60 Variant sold out or unavailable 90 Variant sold out or unavailable …" at bounding box center [706, 224] width 229 height 76
click at [771, 206] on fieldset "Quantity 60 Variant sold out or unavailable 90 Variant sold out or unavailable …" at bounding box center [706, 224] width 229 height 76
click at [760, 219] on label "180 Variant sold out or unavailable" at bounding box center [761, 218] width 45 height 24
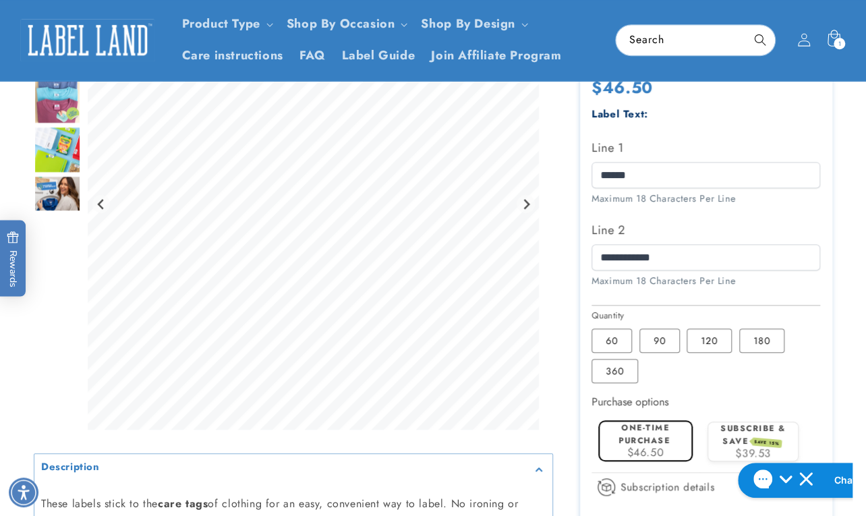
scroll to position [245, 0]
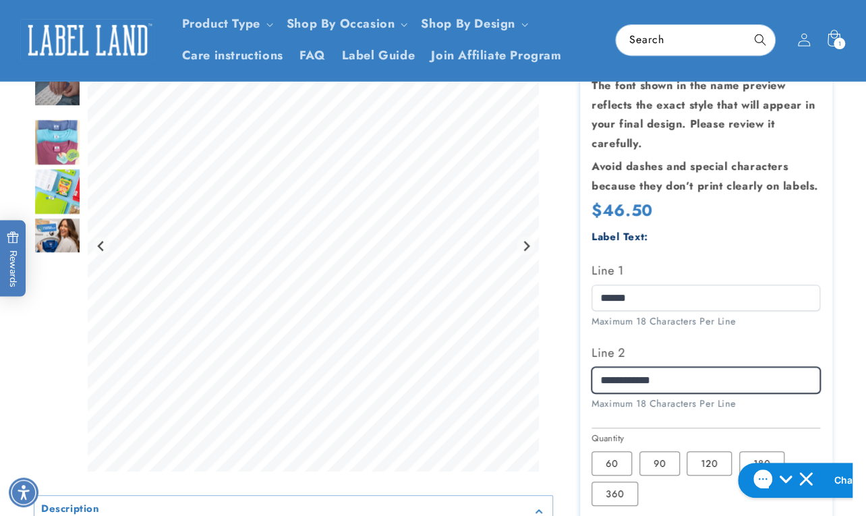
click at [695, 389] on input "**********" at bounding box center [706, 380] width 229 height 26
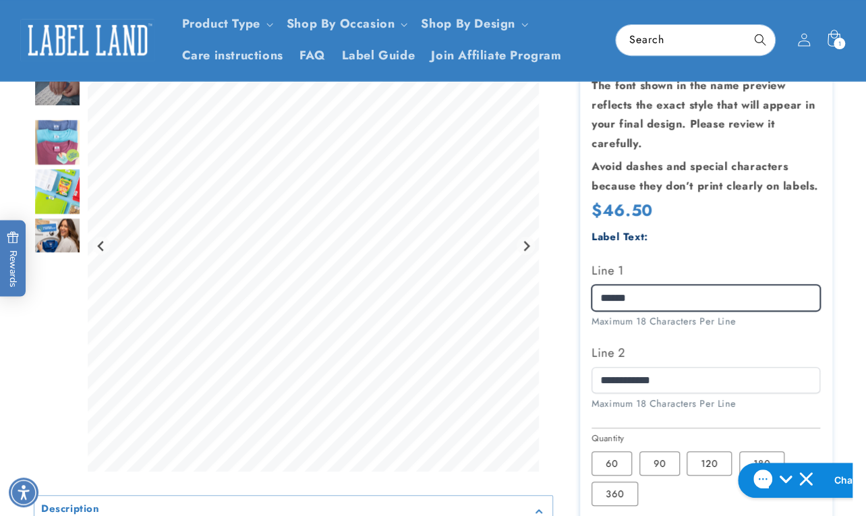
click at [641, 297] on input "******" at bounding box center [706, 298] width 229 height 26
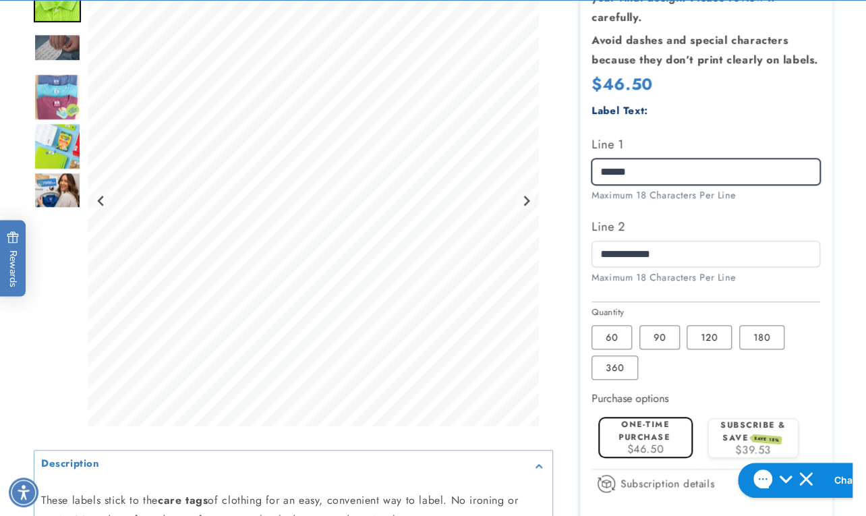
scroll to position [411, 0]
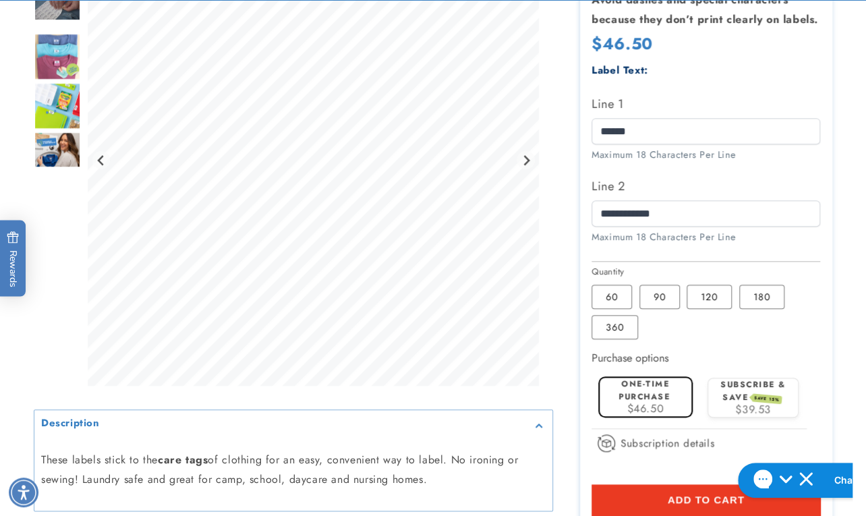
click at [613, 499] on button "Add to cart" at bounding box center [706, 499] width 229 height 31
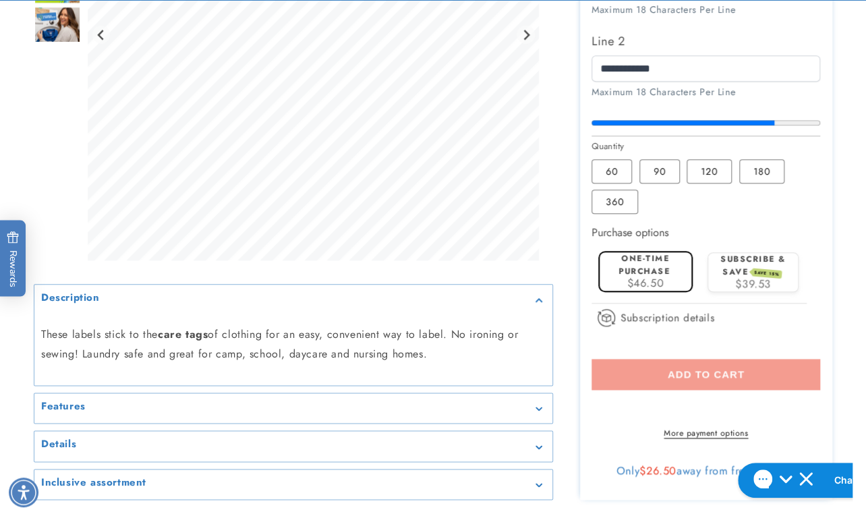
scroll to position [596, 0]
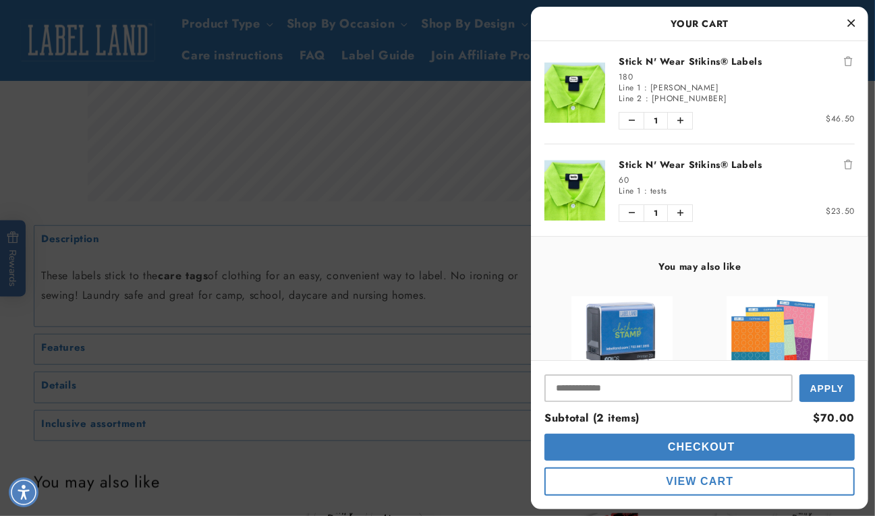
click at [841, 158] on button "Remove Stick N' Wear Stikins® Labels" at bounding box center [847, 164] width 13 height 13
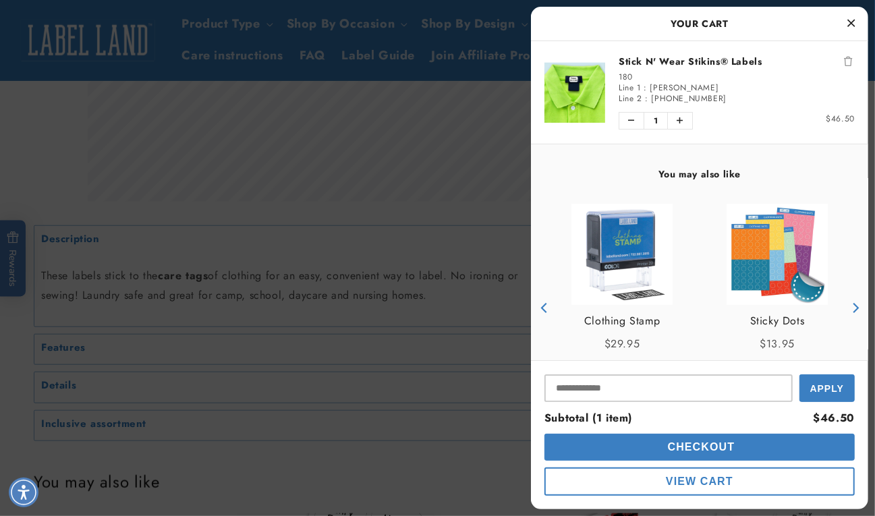
click at [470, 249] on div at bounding box center [437, 258] width 875 height 516
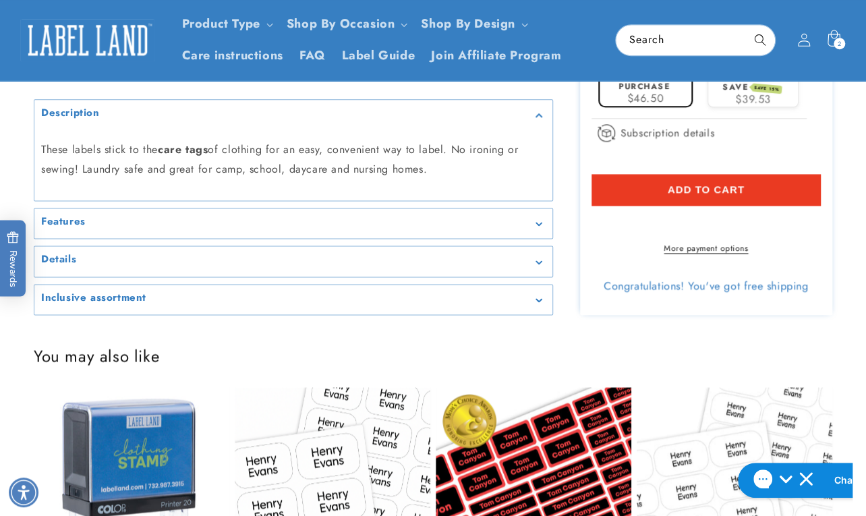
scroll to position [534, 0]
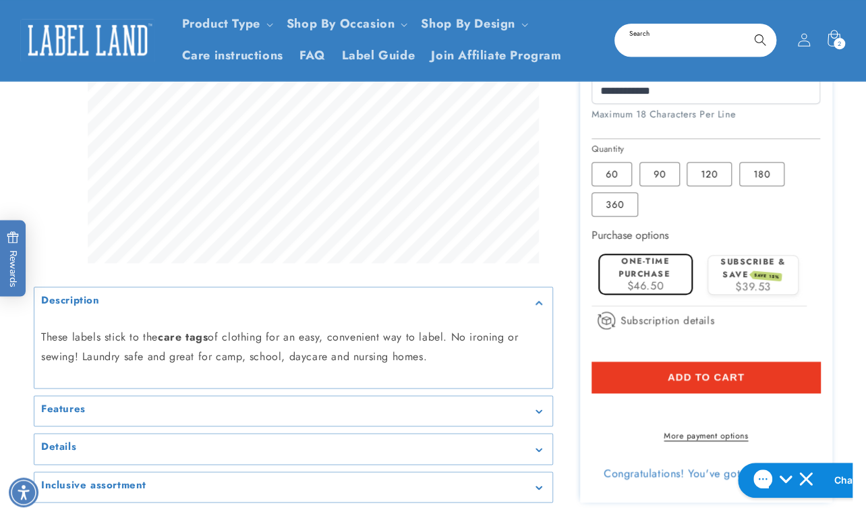
click at [656, 51] on input "Search" at bounding box center [695, 40] width 159 height 30
type input "******"
click at [745, 25] on button "Search" at bounding box center [760, 40] width 30 height 30
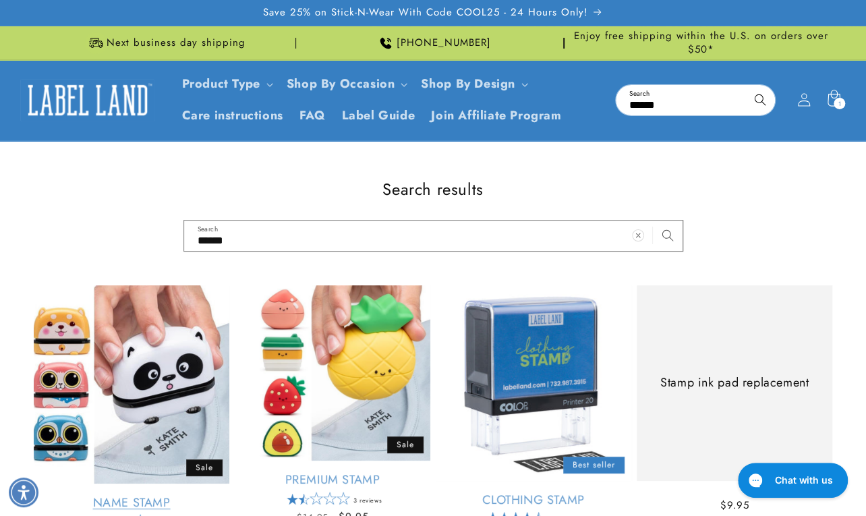
click at [164, 495] on link "Name Stamp" at bounding box center [132, 503] width 196 height 16
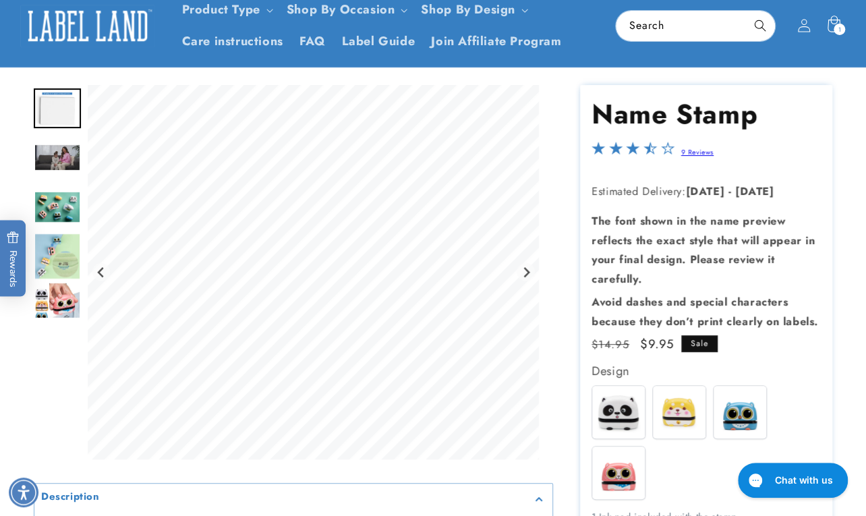
scroll to position [183, 0]
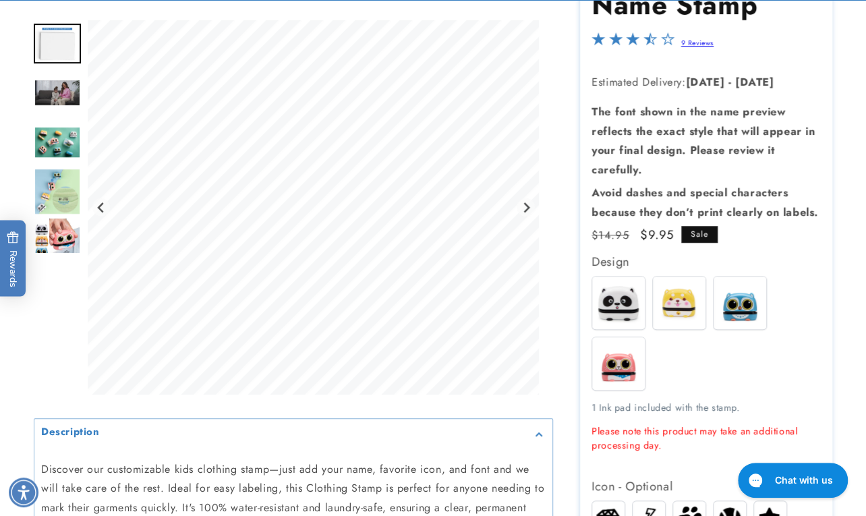
drag, startPoint x: 684, startPoint y: 304, endPoint x: 688, endPoint y: 298, distance: 7.3
click at [685, 304] on img at bounding box center [679, 303] width 53 height 53
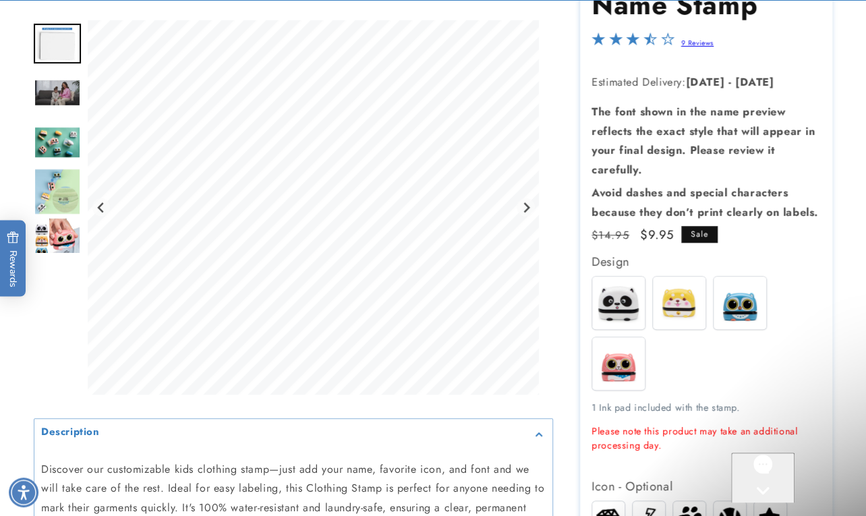
scroll to position [0, 0]
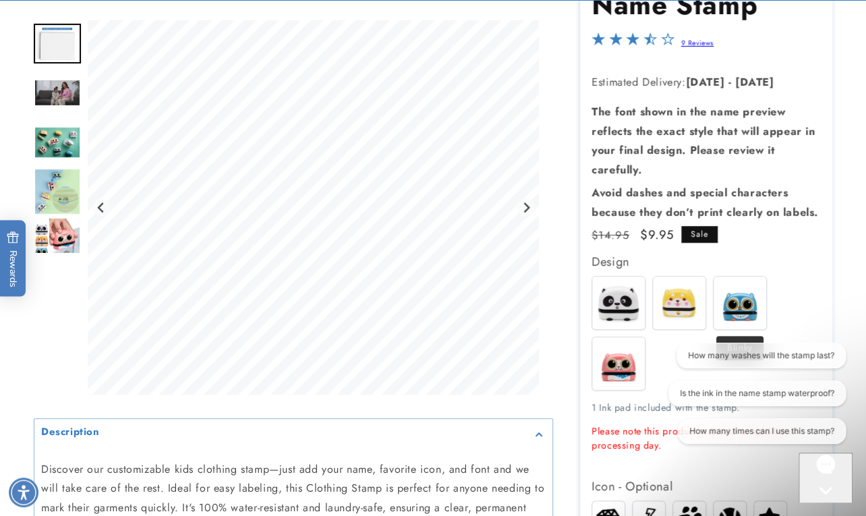
click at [745, 297] on img at bounding box center [740, 303] width 53 height 53
click at [621, 367] on img at bounding box center [618, 363] width 53 height 53
click at [748, 310] on img at bounding box center [740, 303] width 53 height 53
click at [827, 507] on icon "Gorgias live chat" at bounding box center [825, 513] width 13 height 13
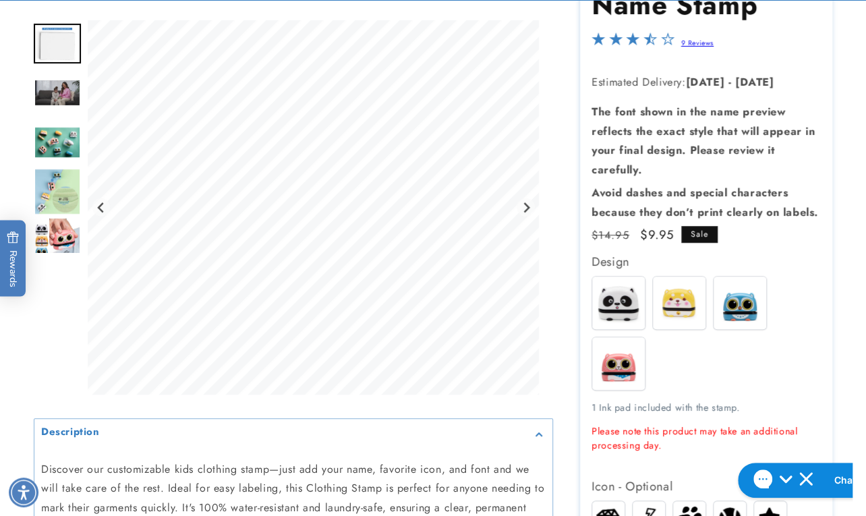
click at [737, 357] on div "Spots Buddy Blinky Whiskers" at bounding box center [709, 336] width 235 height 121
click at [62, 304] on div "Gallery Viewer" at bounding box center [57, 210] width 47 height 381
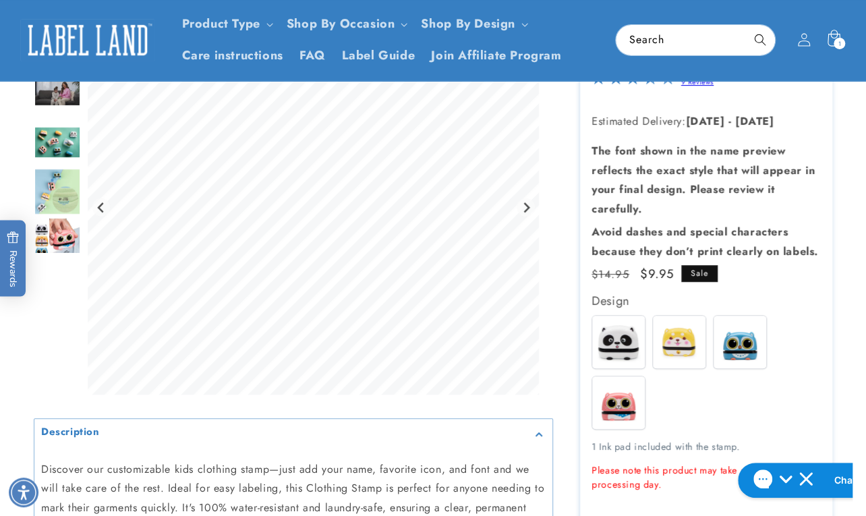
scroll to position [122, 0]
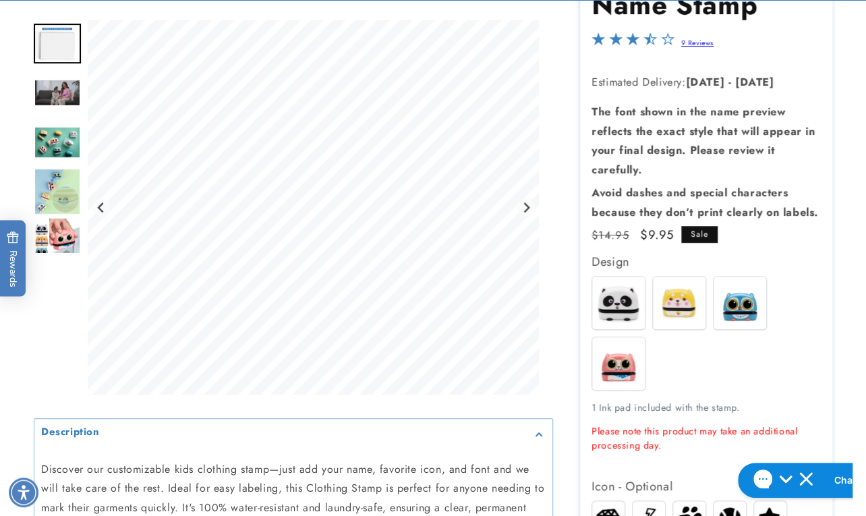
click at [687, 358] on div "Spots Buddy Blinky Whiskers" at bounding box center [709, 336] width 235 height 121
click at [632, 304] on img at bounding box center [618, 303] width 53 height 53
click at [684, 346] on div "Spots Buddy Blinky Whiskers" at bounding box center [709, 336] width 235 height 121
click at [626, 368] on img at bounding box center [618, 363] width 53 height 53
click at [621, 318] on img at bounding box center [618, 303] width 53 height 53
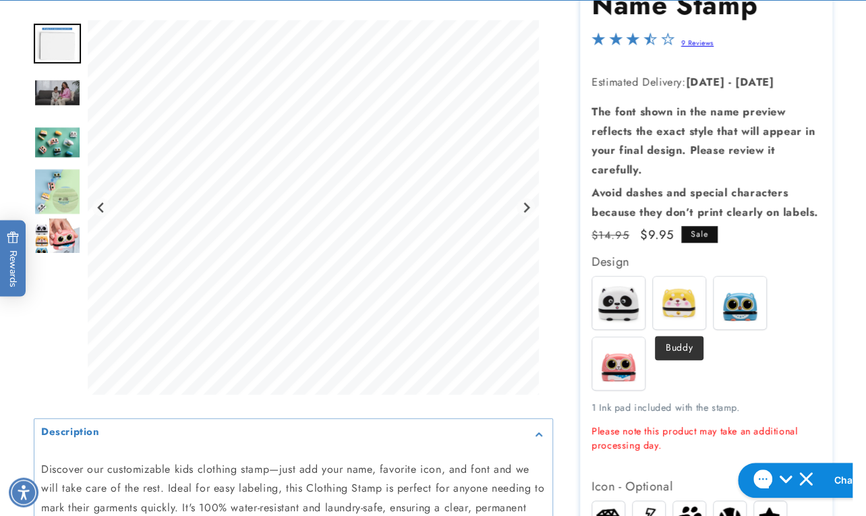
click at [667, 303] on img at bounding box center [679, 303] width 53 height 53
click at [743, 303] on img at bounding box center [740, 303] width 53 height 53
click at [685, 309] on img at bounding box center [679, 303] width 53 height 53
click at [610, 303] on img at bounding box center [618, 303] width 53 height 53
click at [623, 358] on img at bounding box center [618, 363] width 53 height 53
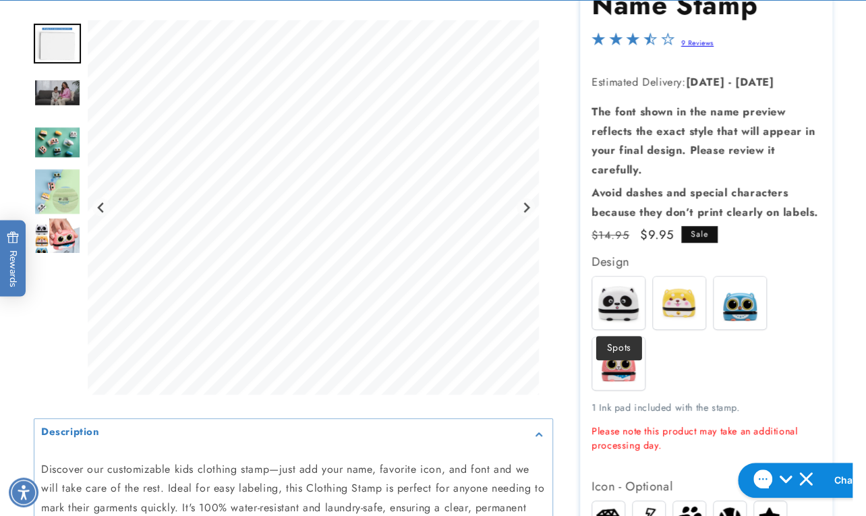
click at [634, 302] on img at bounding box center [618, 303] width 53 height 53
click at [661, 301] on img at bounding box center [679, 303] width 53 height 53
click at [740, 302] on img at bounding box center [740, 303] width 53 height 53
click at [677, 305] on img at bounding box center [679, 303] width 53 height 53
click at [621, 304] on img at bounding box center [618, 303] width 53 height 53
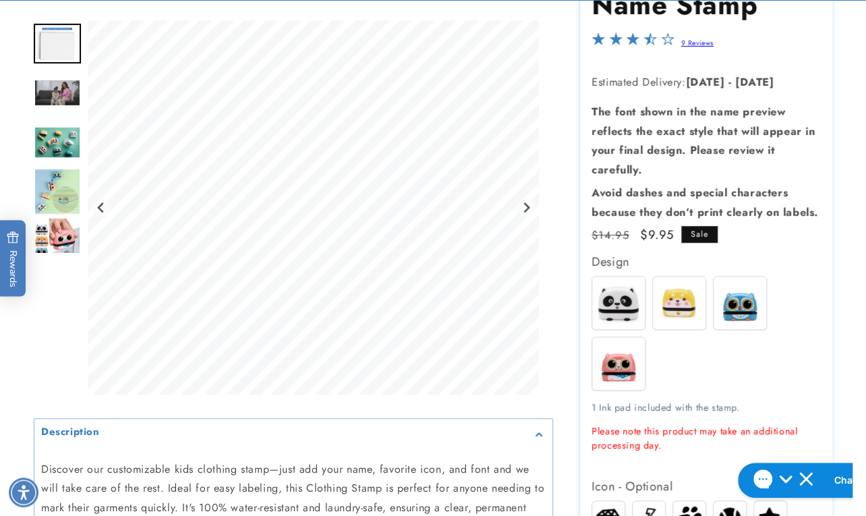
click at [611, 350] on img at bounding box center [618, 363] width 53 height 53
click at [699, 353] on div "Spots Buddy Blinky Whiskers" at bounding box center [709, 336] width 235 height 121
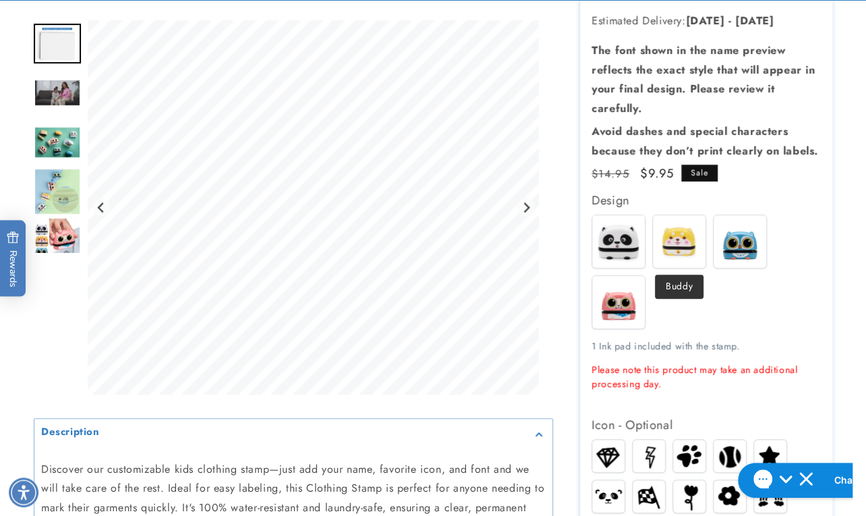
click at [679, 245] on img at bounding box center [679, 241] width 53 height 53
click at [741, 238] on img at bounding box center [740, 241] width 53 height 53
click at [621, 308] on img at bounding box center [618, 302] width 53 height 53
click at [704, 297] on div "Spots Buddy Blinky Whiskers" at bounding box center [709, 275] width 235 height 121
click at [681, 302] on div "Spots Buddy Blinky Whiskers" at bounding box center [709, 275] width 235 height 121
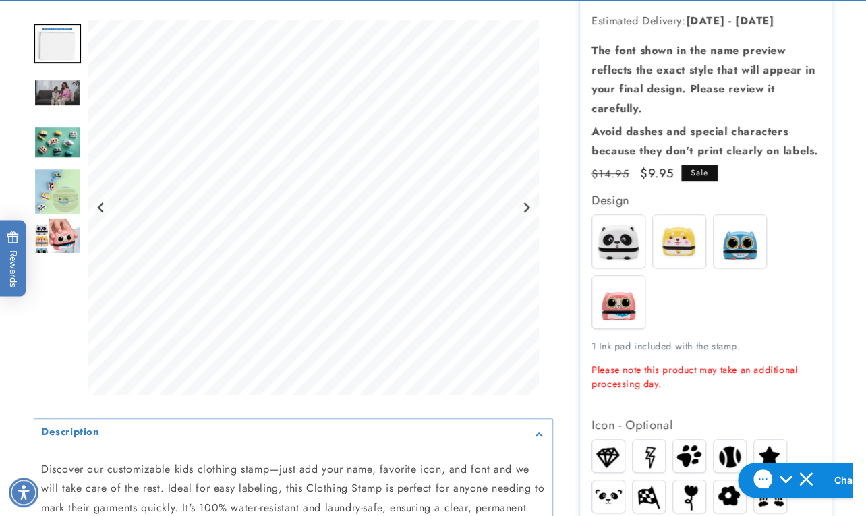
click at [632, 250] on img at bounding box center [618, 241] width 53 height 53
click at [710, 297] on div "Spots Buddy Blinky Whiskers" at bounding box center [709, 275] width 235 height 121
drag, startPoint x: 684, startPoint y: 305, endPoint x: 608, endPoint y: 242, distance: 98.7
click at [608, 242] on div "Spots Buddy Blinky Whiskers" at bounding box center [709, 275] width 235 height 121
drag, startPoint x: 608, startPoint y: 242, endPoint x: 708, endPoint y: 303, distance: 117.4
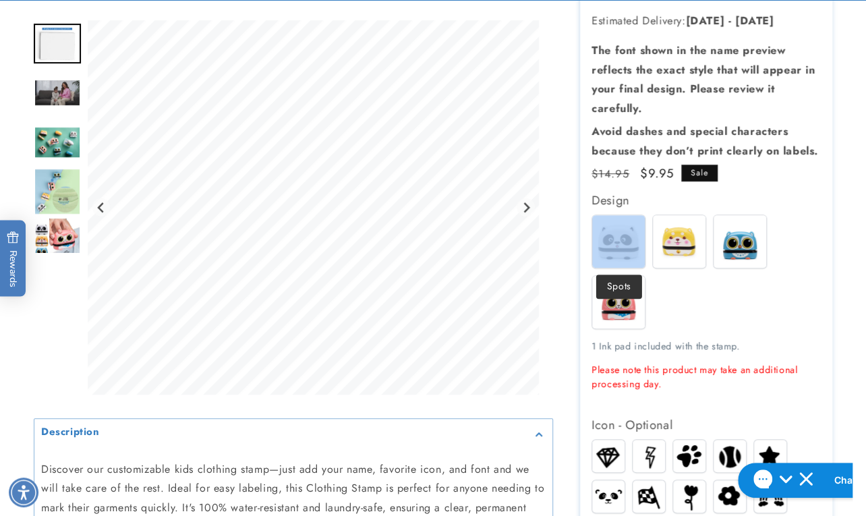
click at [708, 303] on div "Spots Buddy Blinky Whiskers" at bounding box center [709, 275] width 235 height 121
click at [695, 304] on div "Spots Buddy Blinky Whiskers" at bounding box center [709, 275] width 235 height 121
drag, startPoint x: 778, startPoint y: 308, endPoint x: 603, endPoint y: 238, distance: 188.3
click at [603, 238] on div "Spots Buddy Blinky Whiskers" at bounding box center [709, 275] width 235 height 121
drag, startPoint x: 603, startPoint y: 238, endPoint x: 724, endPoint y: 302, distance: 136.7
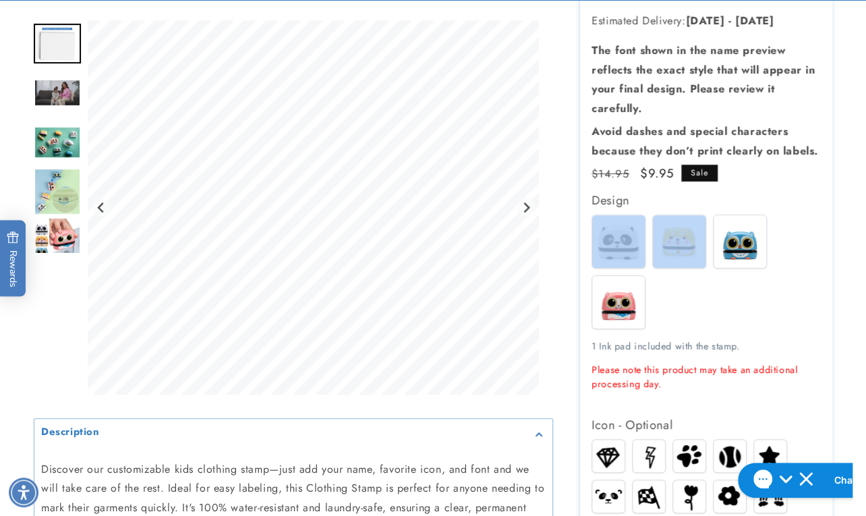
click at [724, 302] on div "Spots Buddy Blinky Whiskers" at bounding box center [709, 275] width 235 height 121
drag, startPoint x: 792, startPoint y: 306, endPoint x: 605, endPoint y: 237, distance: 199.4
click at [605, 237] on div "Spots Buddy Blinky Whiskers" at bounding box center [709, 275] width 235 height 121
drag, startPoint x: 605, startPoint y: 237, endPoint x: 749, endPoint y: 293, distance: 155.1
click at [749, 293] on div "Spots Buddy Blinky Whiskers" at bounding box center [709, 275] width 235 height 121
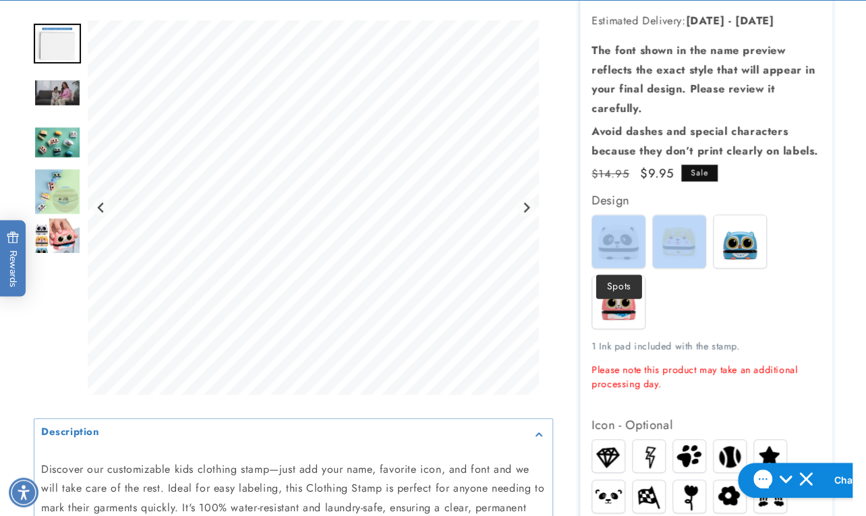
drag, startPoint x: 792, startPoint y: 308, endPoint x: 614, endPoint y: 244, distance: 189.3
click at [614, 244] on div "Spots Buddy Blinky Whiskers" at bounding box center [709, 275] width 235 height 121
drag, startPoint x: 614, startPoint y: 244, endPoint x: 627, endPoint y: 250, distance: 14.2
click at [627, 250] on img at bounding box center [618, 241] width 53 height 53
click at [695, 293] on div "Spots Buddy Blinky Whiskers" at bounding box center [709, 275] width 235 height 121
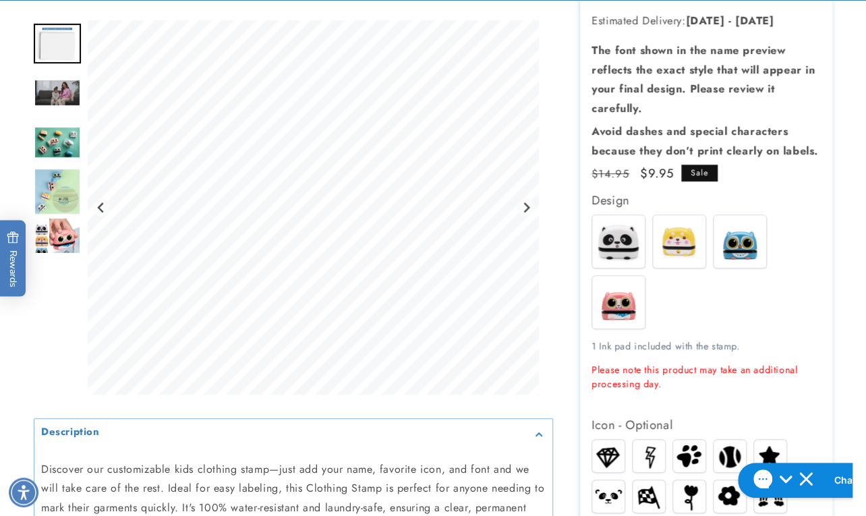
click at [773, 295] on div "Spots Buddy Blinky Whiskers" at bounding box center [709, 275] width 235 height 121
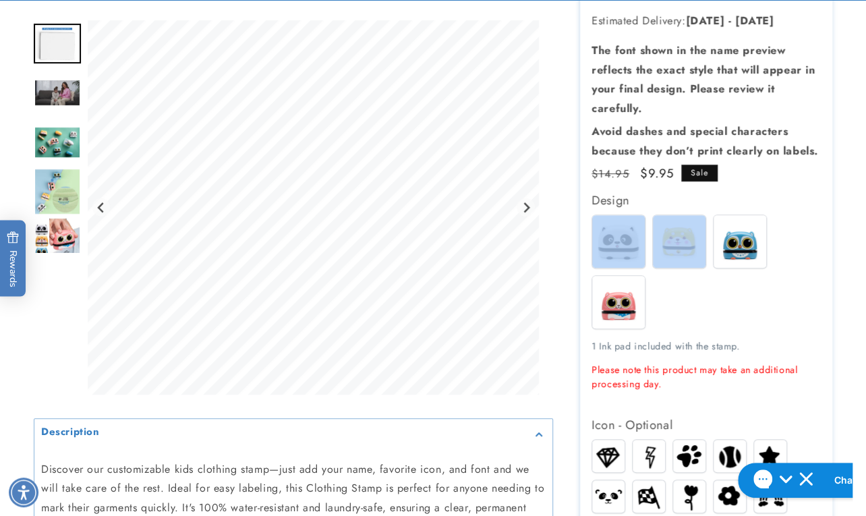
drag, startPoint x: 783, startPoint y: 305, endPoint x: 612, endPoint y: 268, distance: 174.5
click at [612, 268] on div "Spots Buddy Blinky Whiskers" at bounding box center [709, 275] width 235 height 121
drag, startPoint x: 612, startPoint y: 268, endPoint x: 729, endPoint y: 306, distance: 122.5
click at [729, 306] on div "Spots Buddy Blinky Whiskers" at bounding box center [709, 275] width 235 height 121
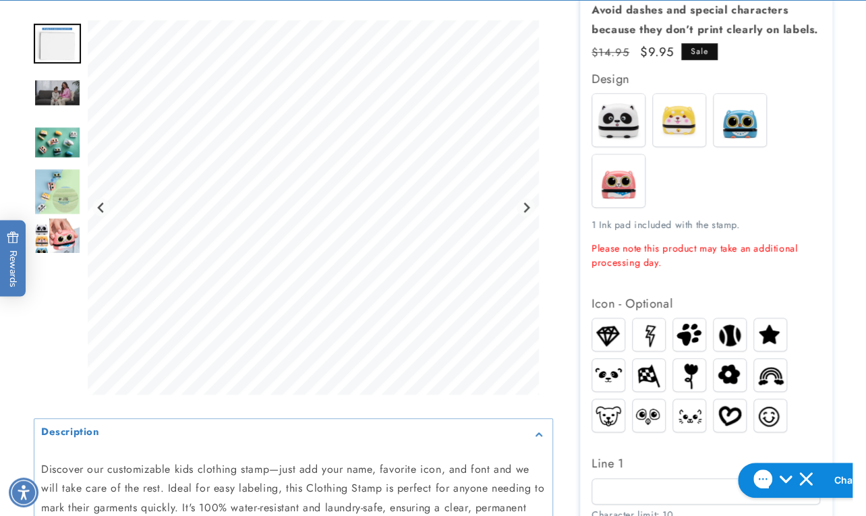
scroll to position [368, 0]
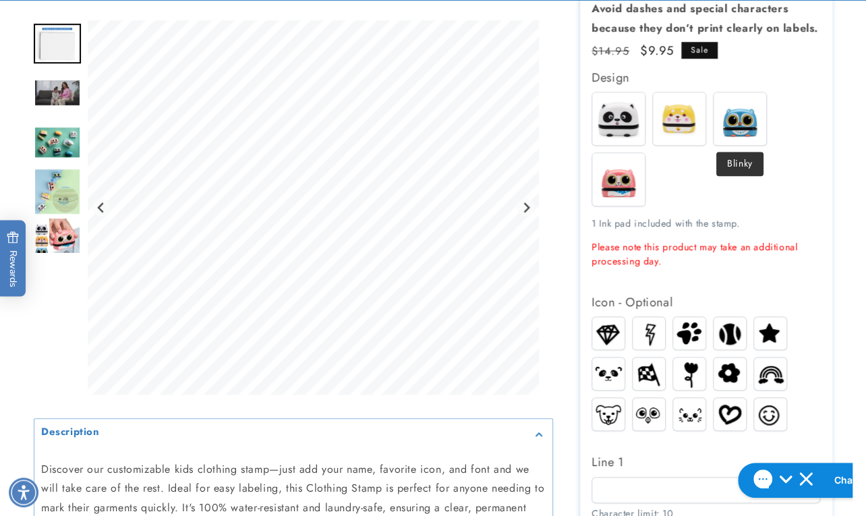
click at [747, 128] on img at bounding box center [740, 118] width 53 height 53
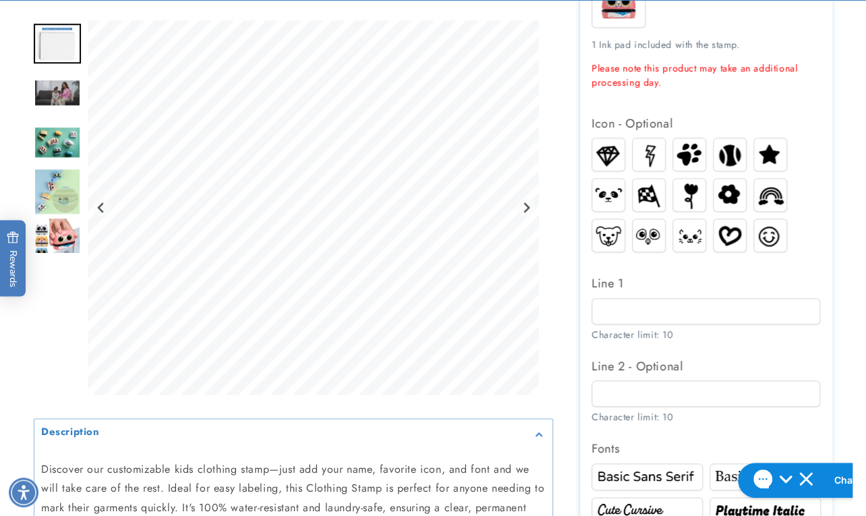
scroll to position [552, 0]
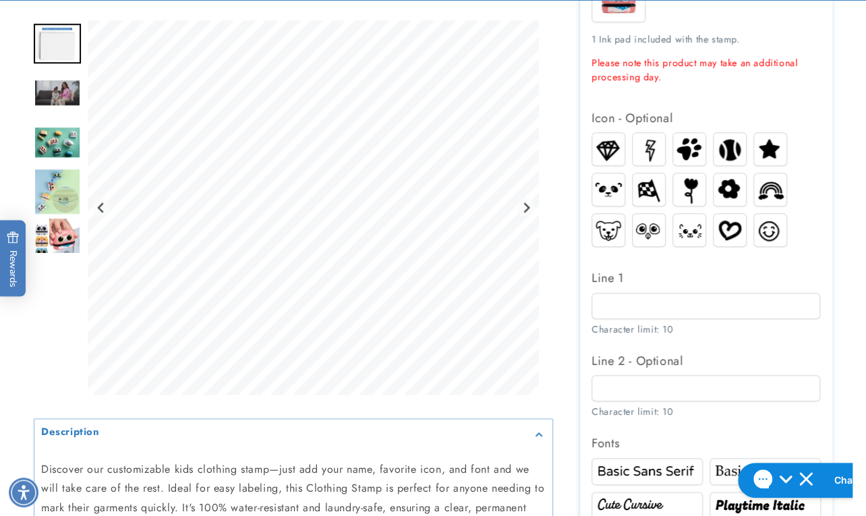
click at [622, 260] on div "Design Spots Buddy" at bounding box center [706, 368] width 229 height 971
click at [620, 315] on input "Line 1" at bounding box center [706, 306] width 229 height 26
click at [639, 301] on input "Line 1" at bounding box center [706, 306] width 229 height 26
paste input "******"
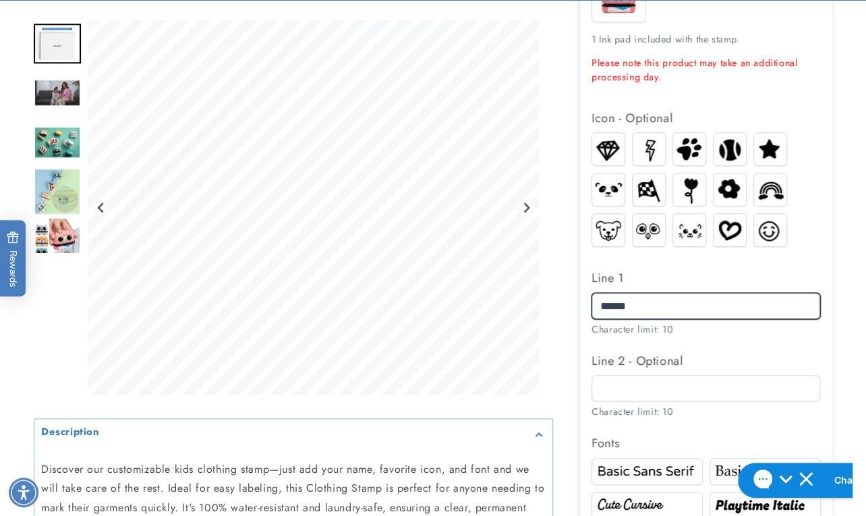
type input "******"
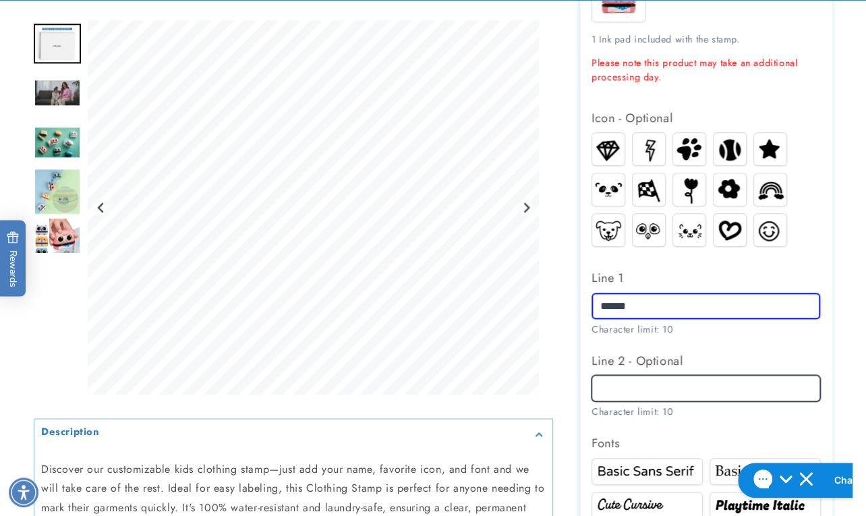
click at [651, 389] on input "Line 2 - Optional" at bounding box center [706, 388] width 229 height 26
paste input "**********"
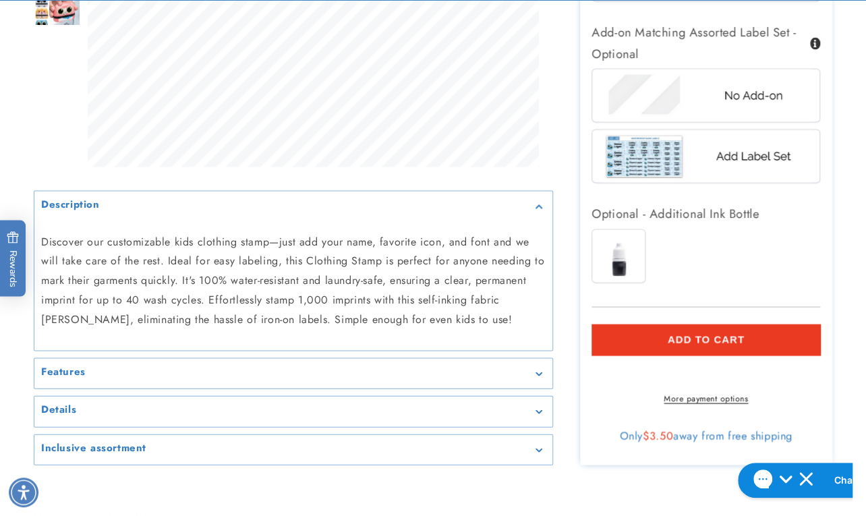
scroll to position [1104, 0]
type input "**********"
click at [613, 339] on button "Add to cart" at bounding box center [706, 338] width 229 height 31
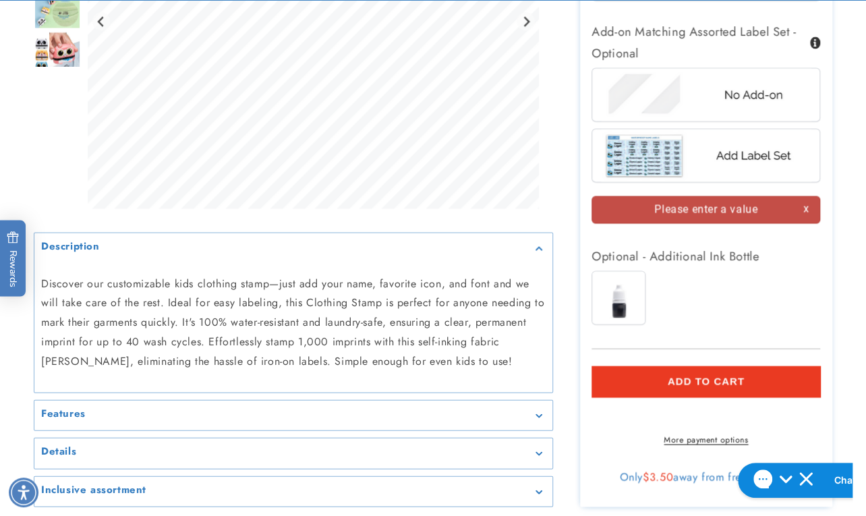
click at [653, 92] on img at bounding box center [706, 94] width 210 height 53
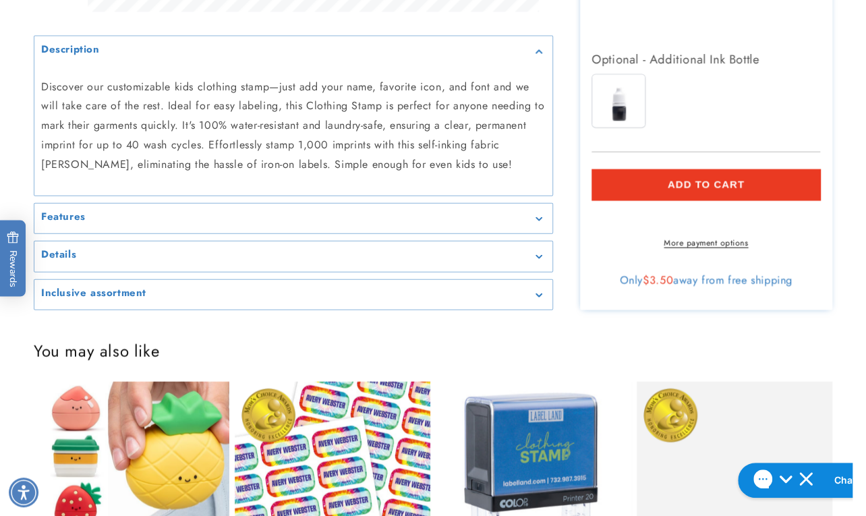
scroll to position [1349, 0]
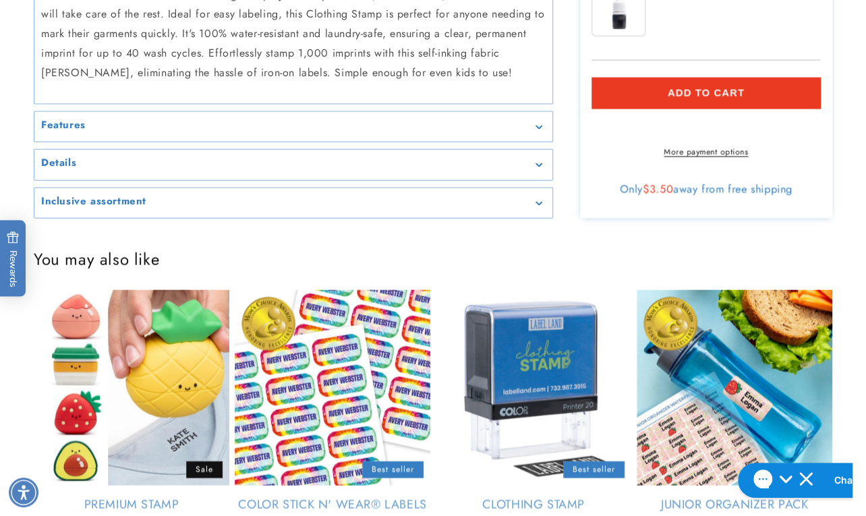
click at [629, 91] on button "Add to cart" at bounding box center [706, 93] width 229 height 31
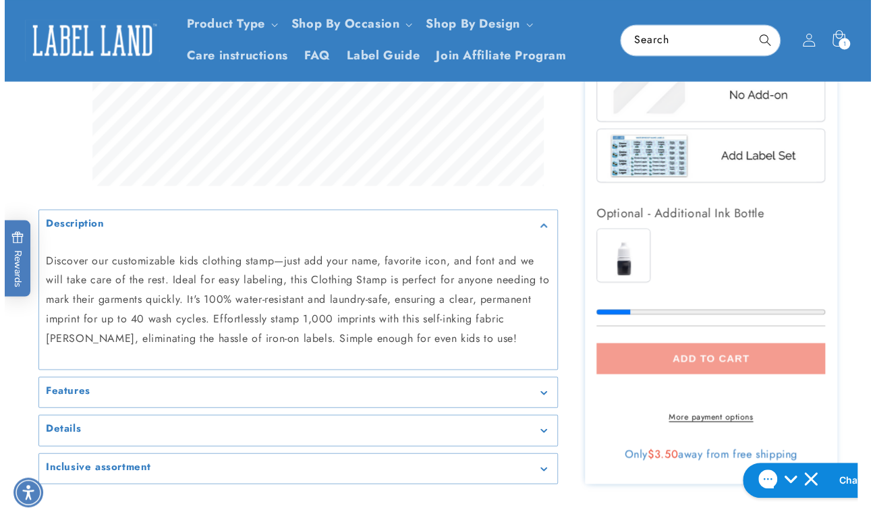
scroll to position [858, 0]
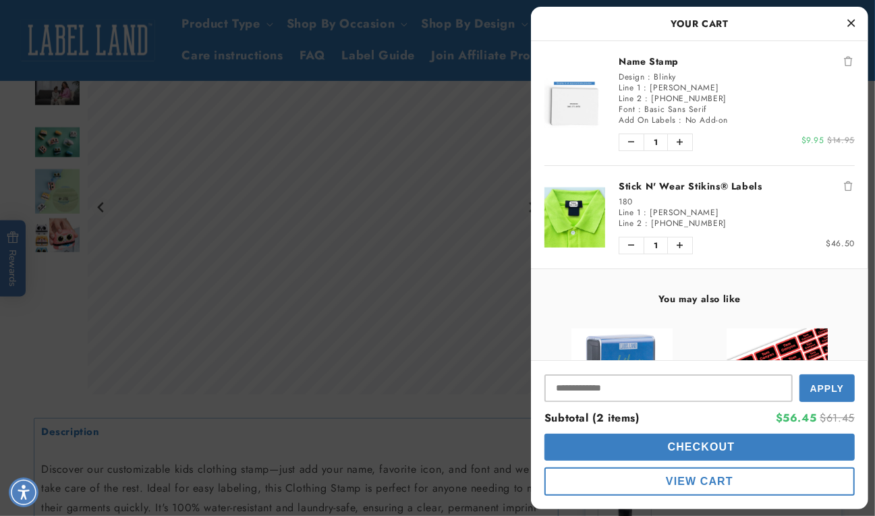
click at [691, 446] on span "Checkout" at bounding box center [699, 446] width 71 height 11
